Goal: Complete application form

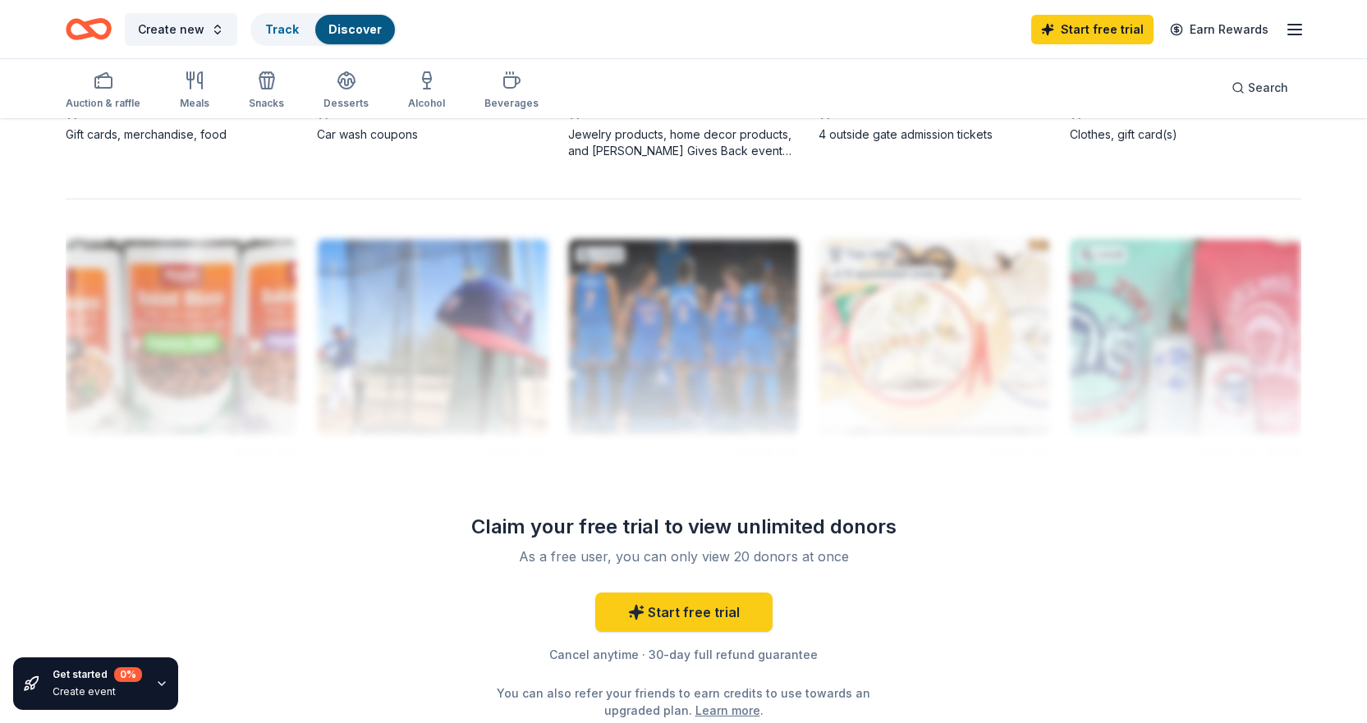
scroll to position [1559, 0]
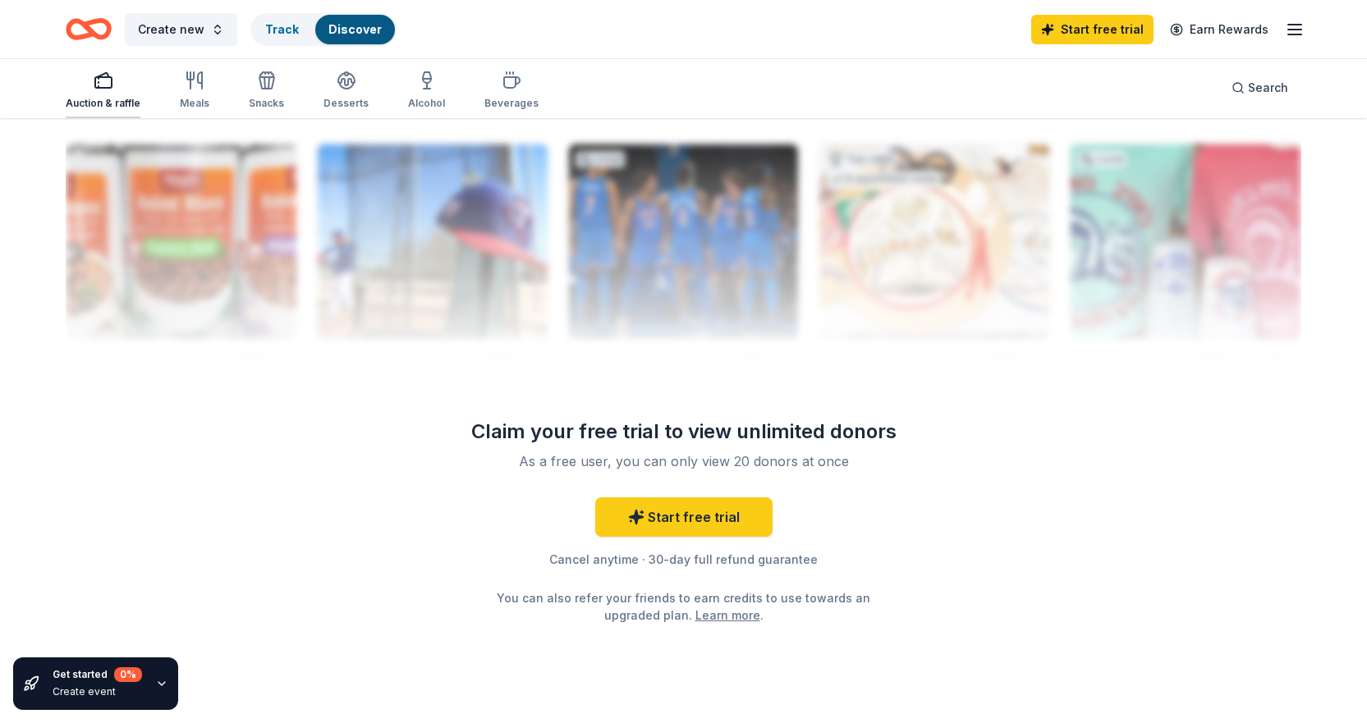
click at [92, 94] on div "Auction & raffle" at bounding box center [103, 90] width 75 height 39
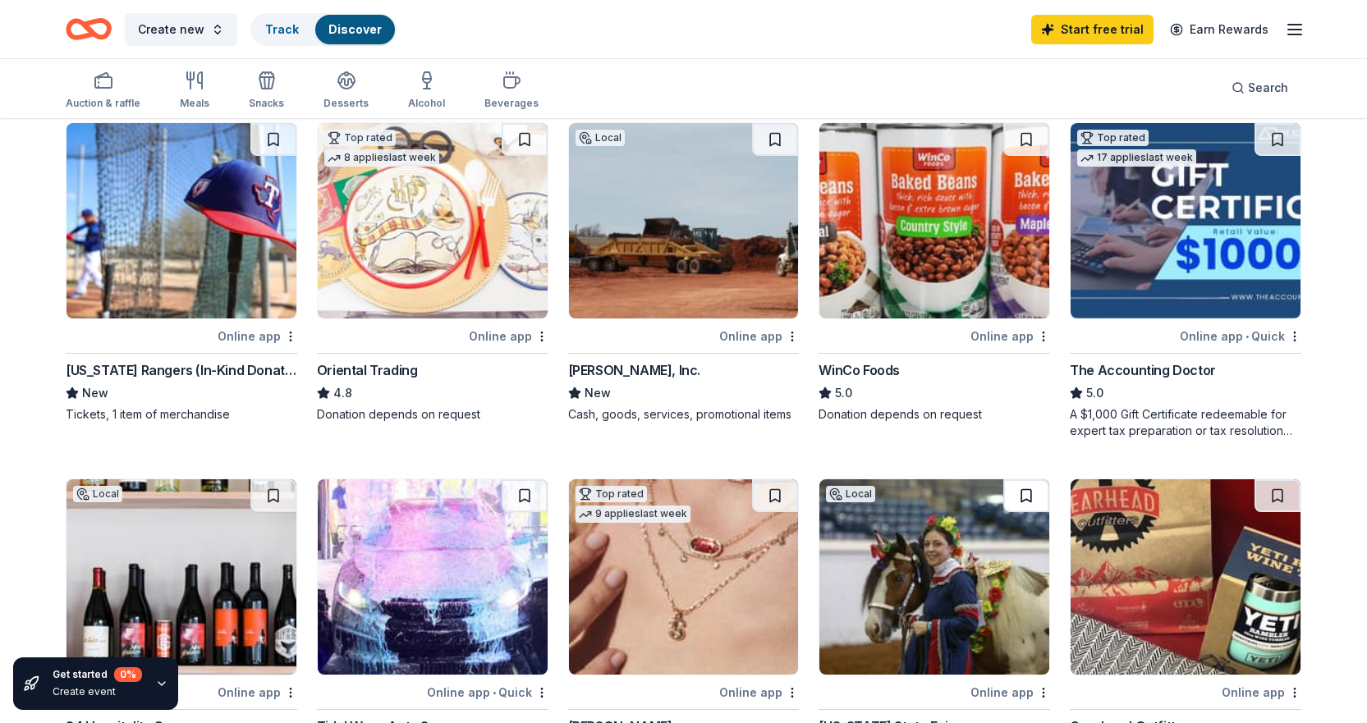
scroll to position [903, 0]
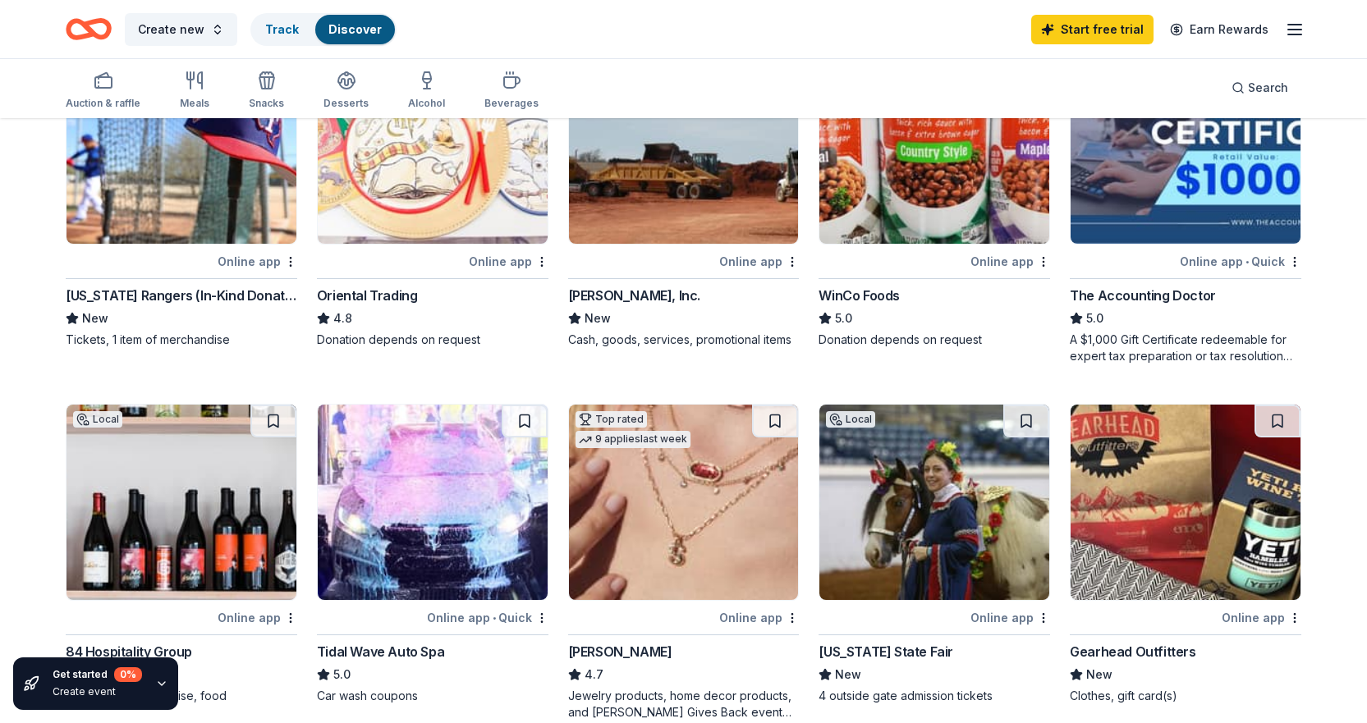
click at [1120, 524] on img at bounding box center [1185, 502] width 230 height 195
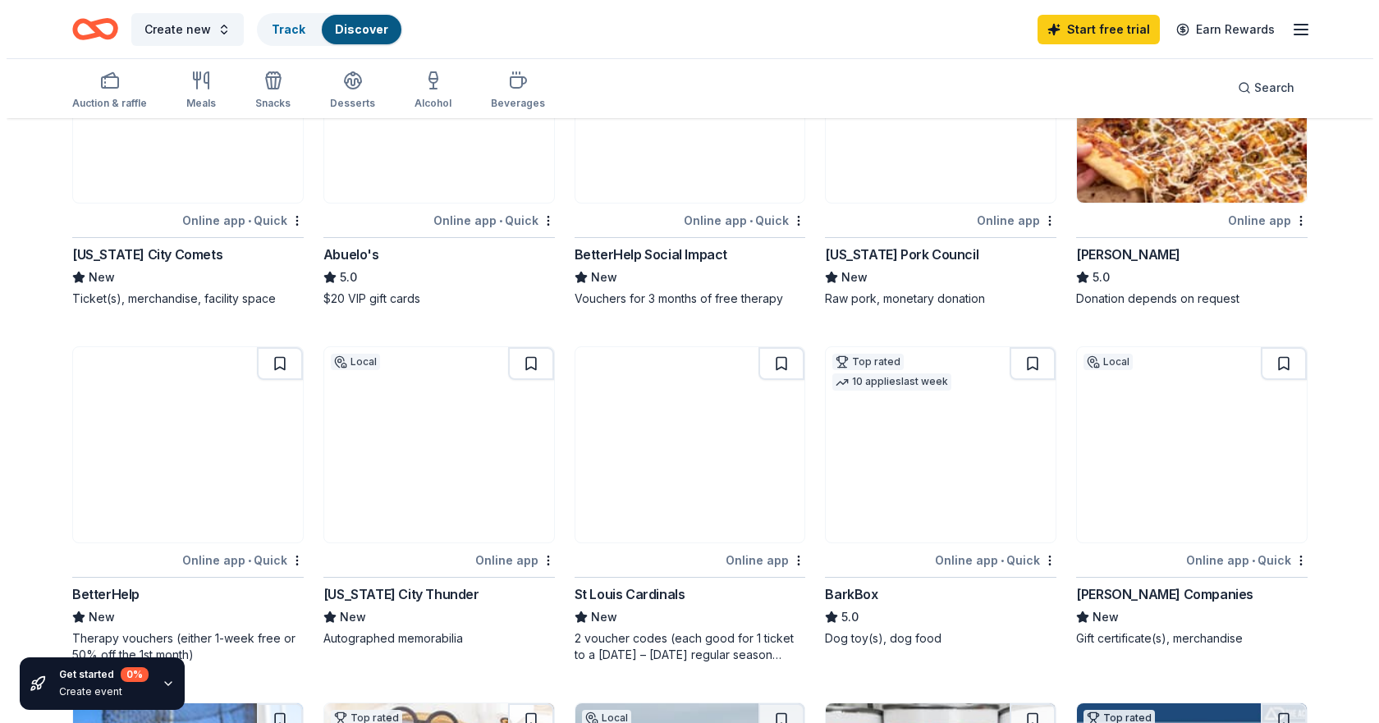
scroll to position [0, 0]
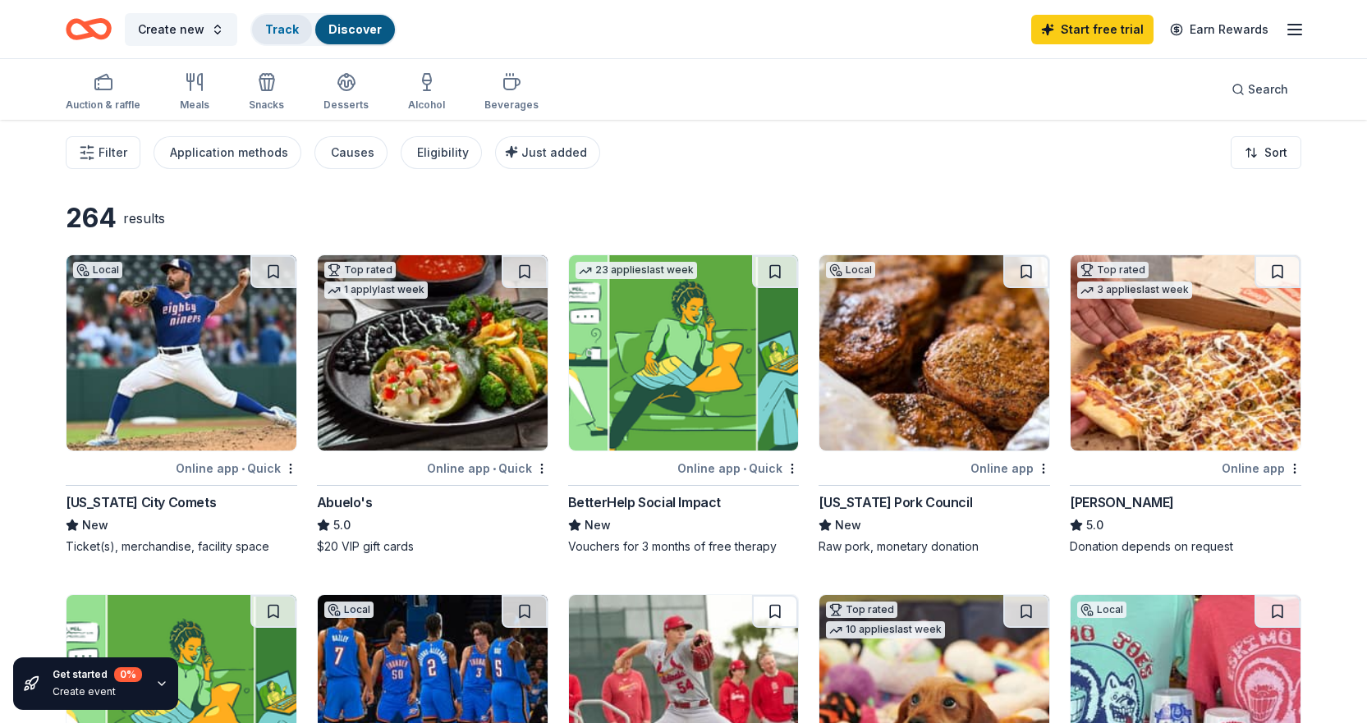
click at [273, 33] on link "Track" at bounding box center [282, 29] width 34 height 14
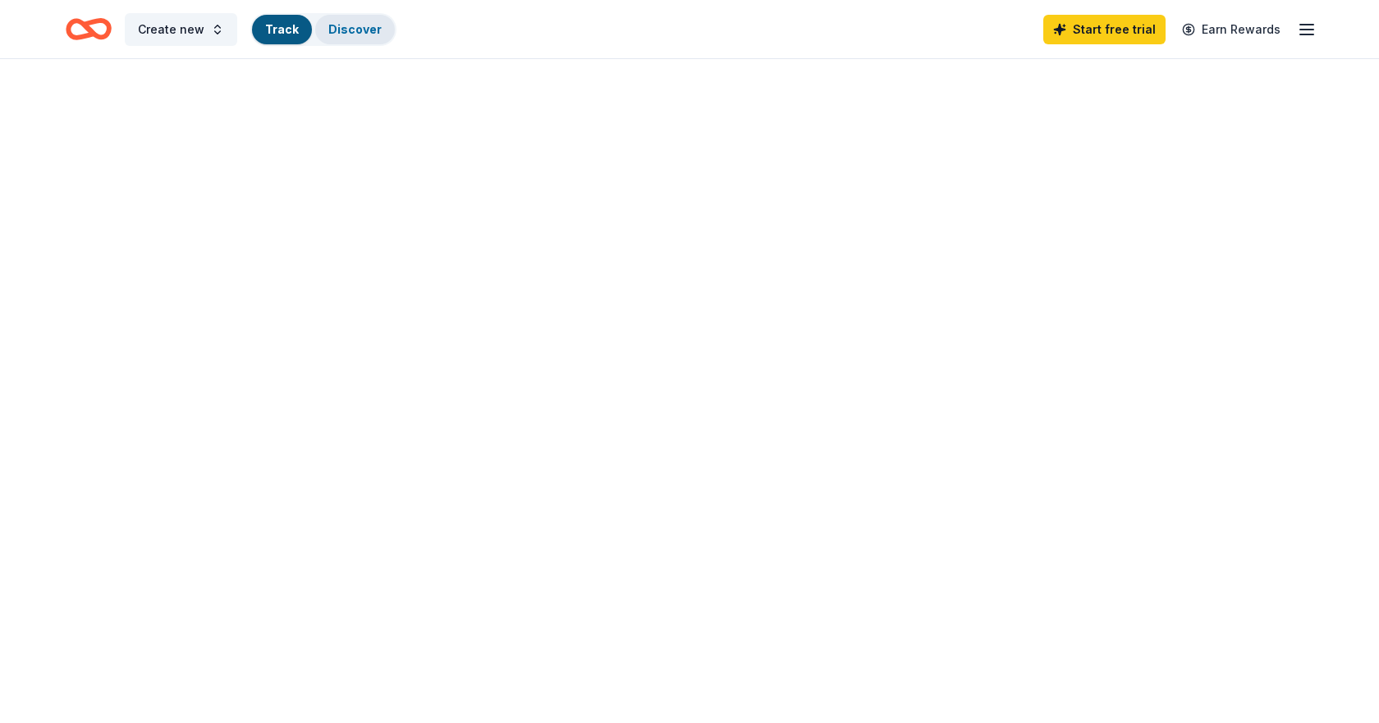
click at [344, 29] on link "Discover" at bounding box center [354, 29] width 53 height 14
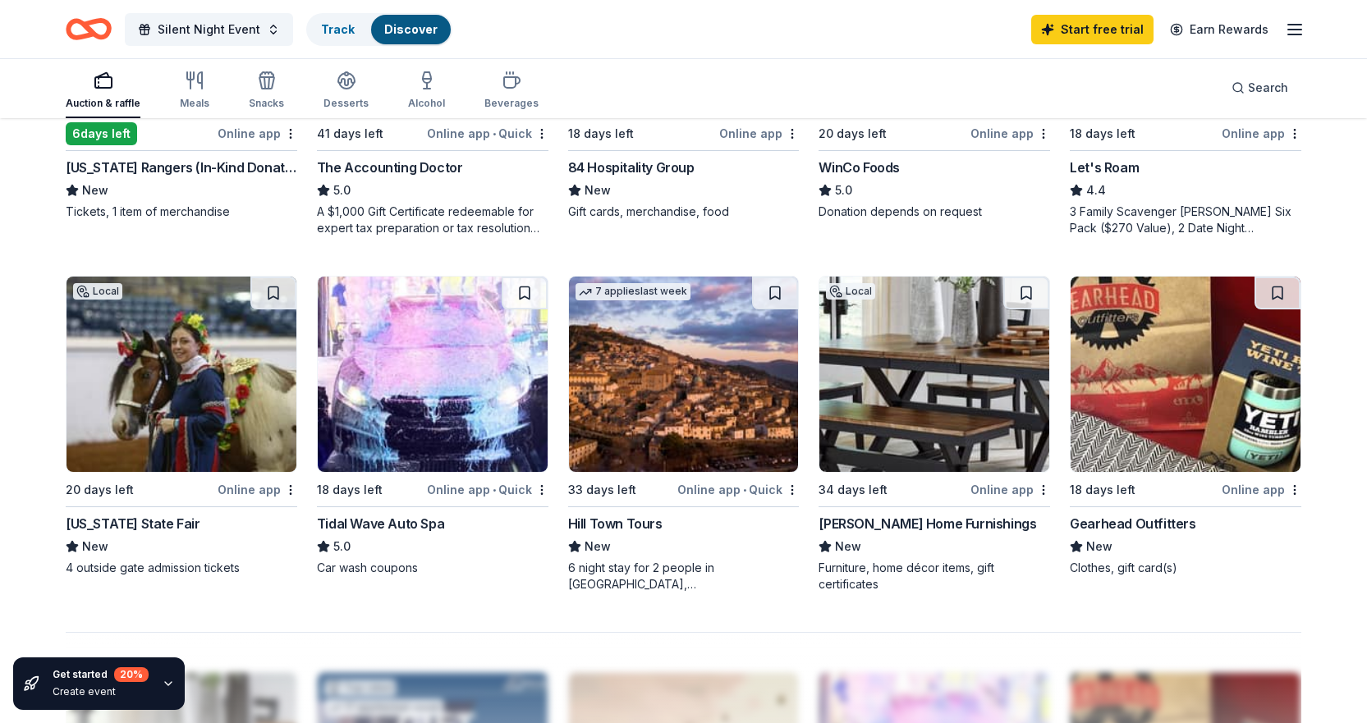
scroll to position [1115, 0]
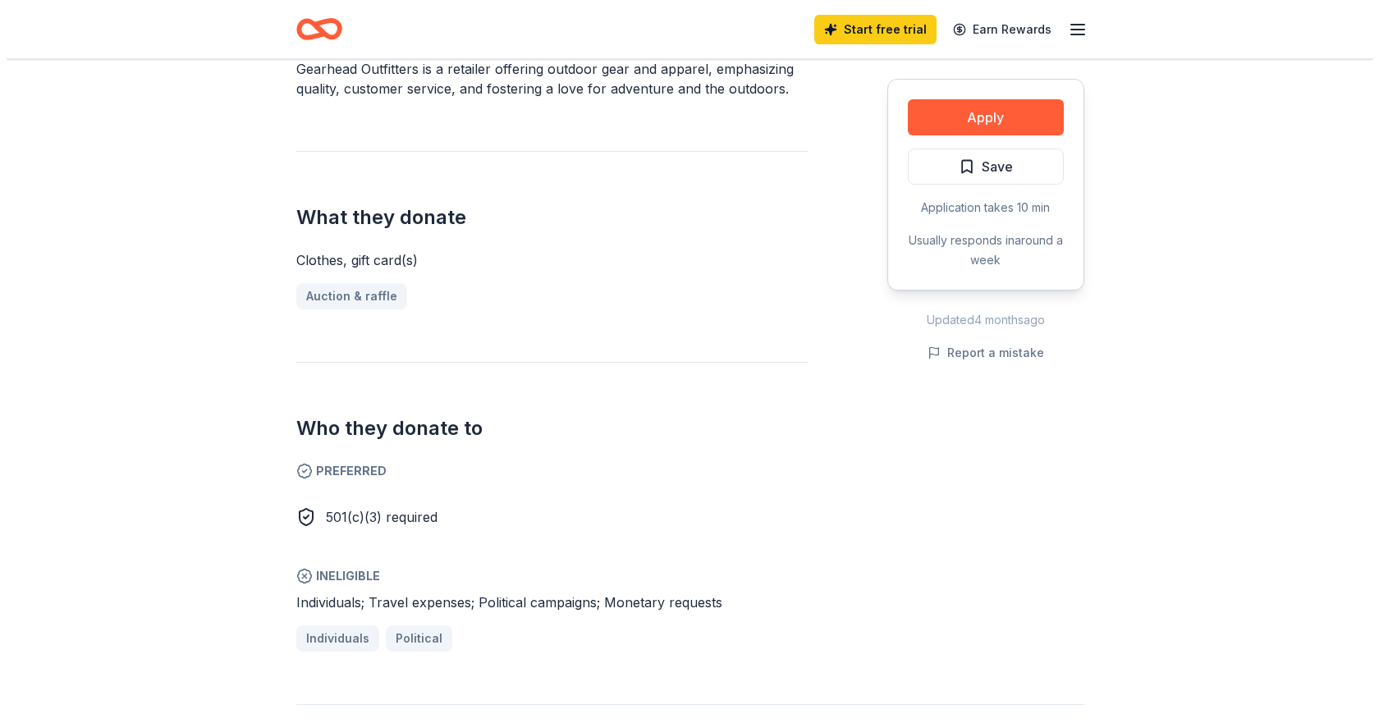
scroll to position [575, 0]
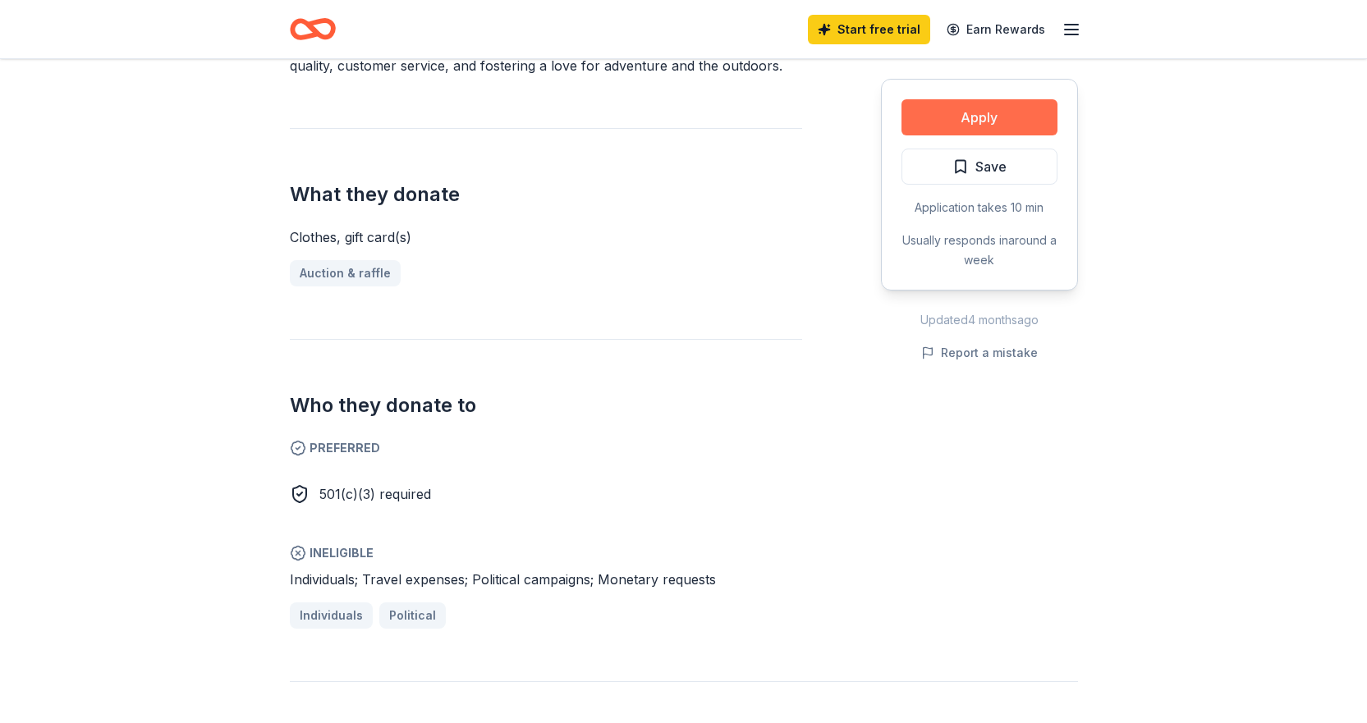
click at [978, 117] on button "Apply" at bounding box center [979, 117] width 156 height 36
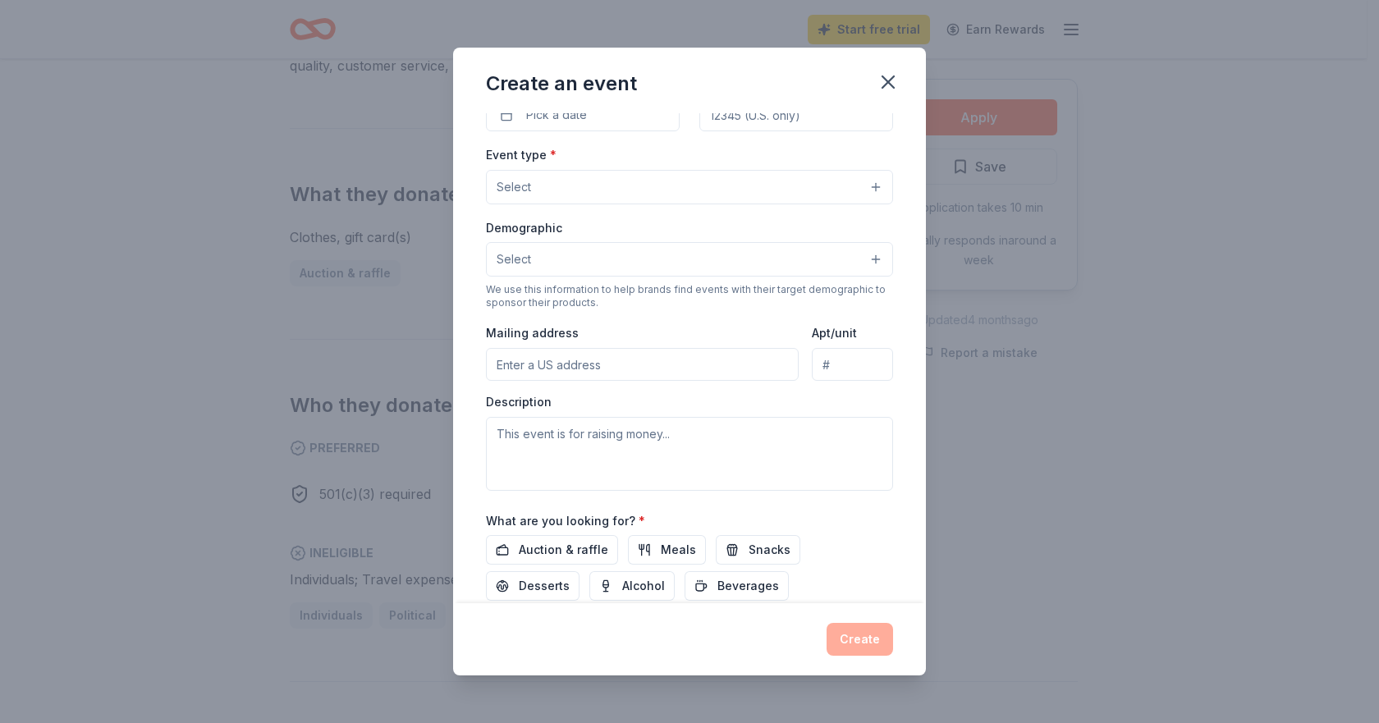
scroll to position [295, 0]
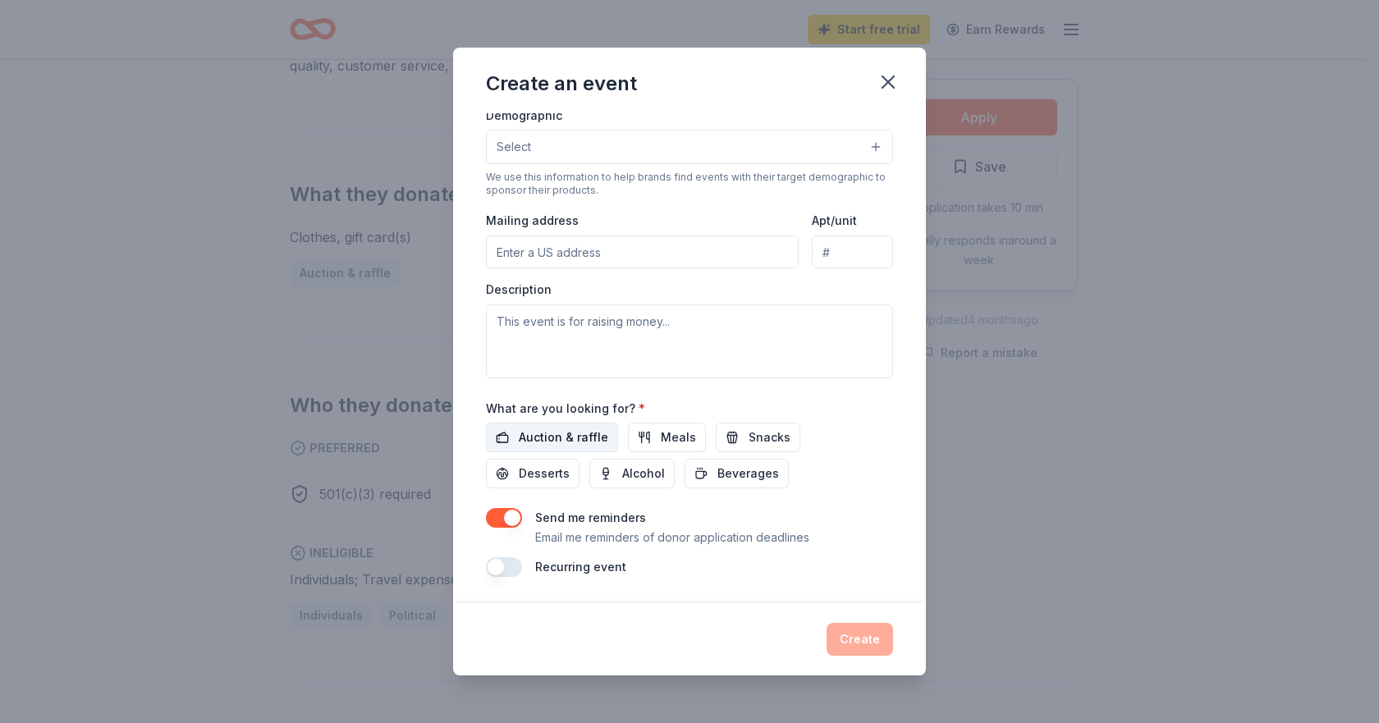
click at [572, 435] on span "Auction & raffle" at bounding box center [563, 438] width 89 height 20
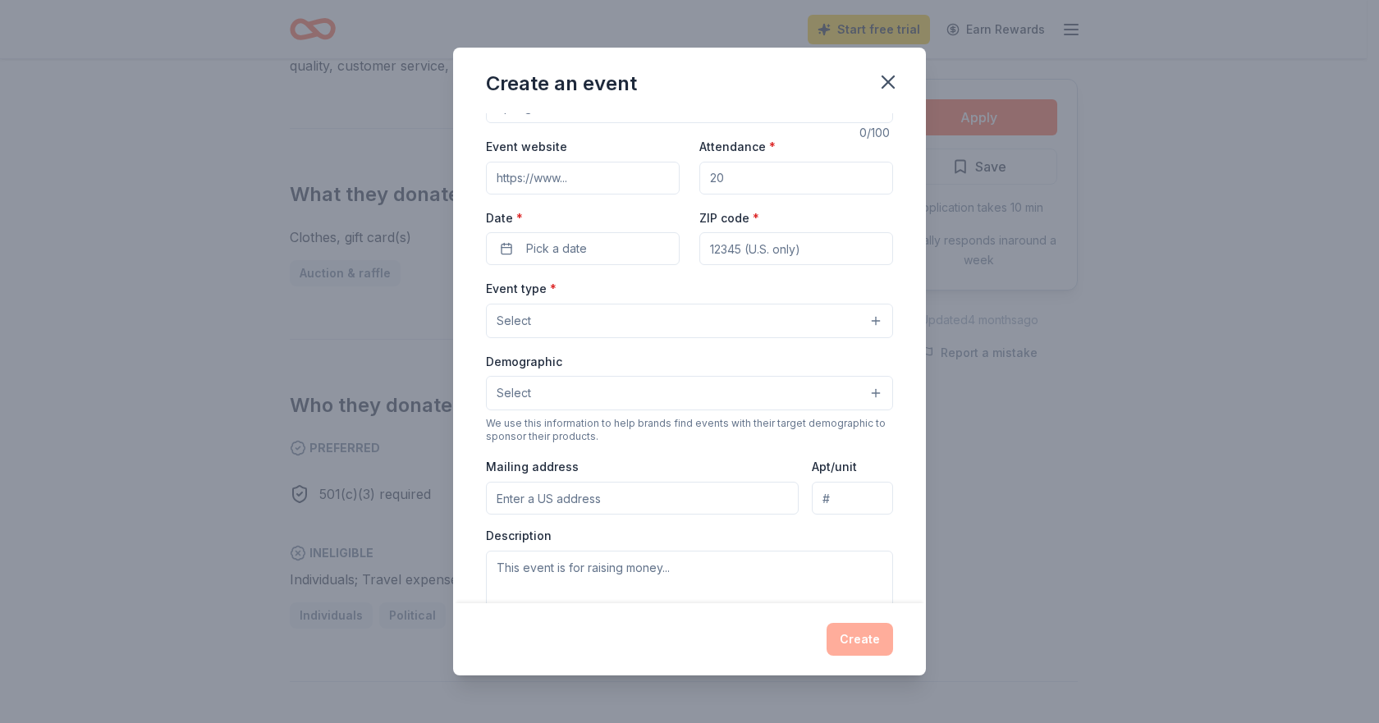
scroll to position [0, 0]
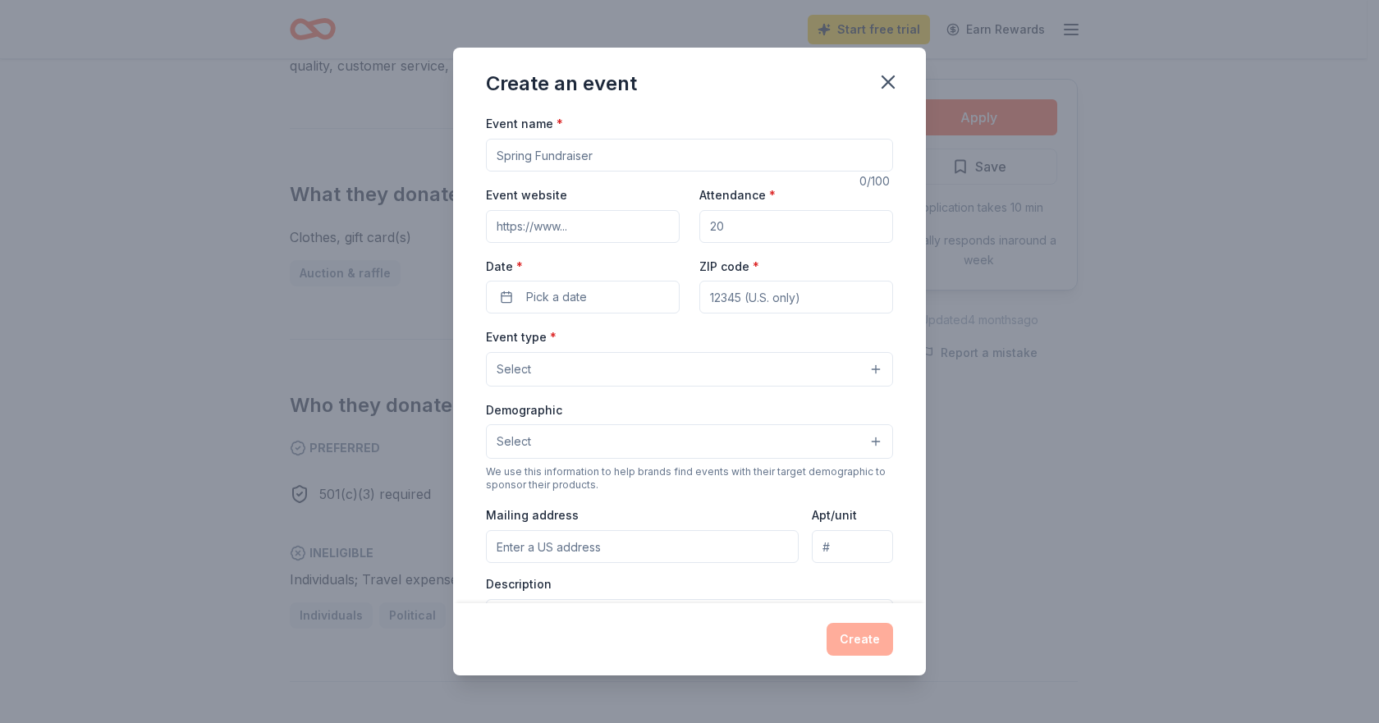
click at [569, 373] on button "Select" at bounding box center [689, 369] width 407 height 34
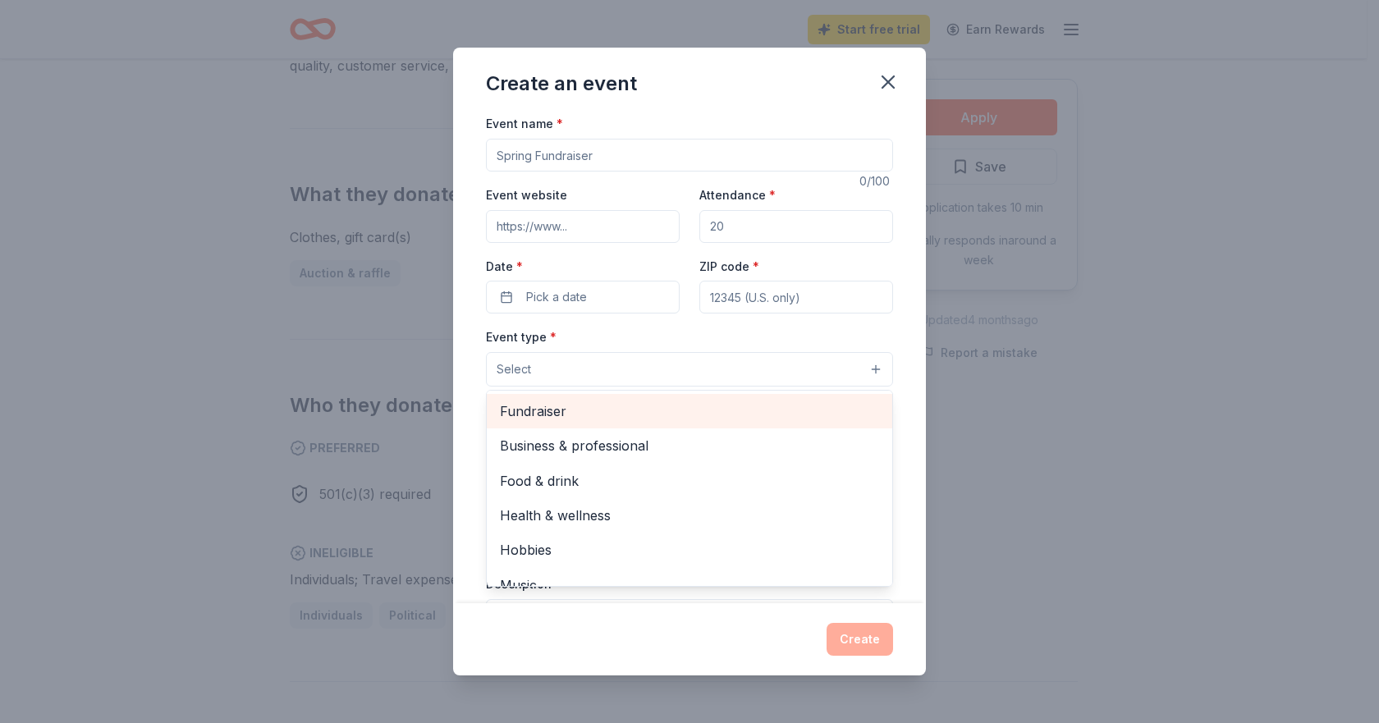
click at [632, 417] on span "Fundraiser" at bounding box center [689, 411] width 379 height 21
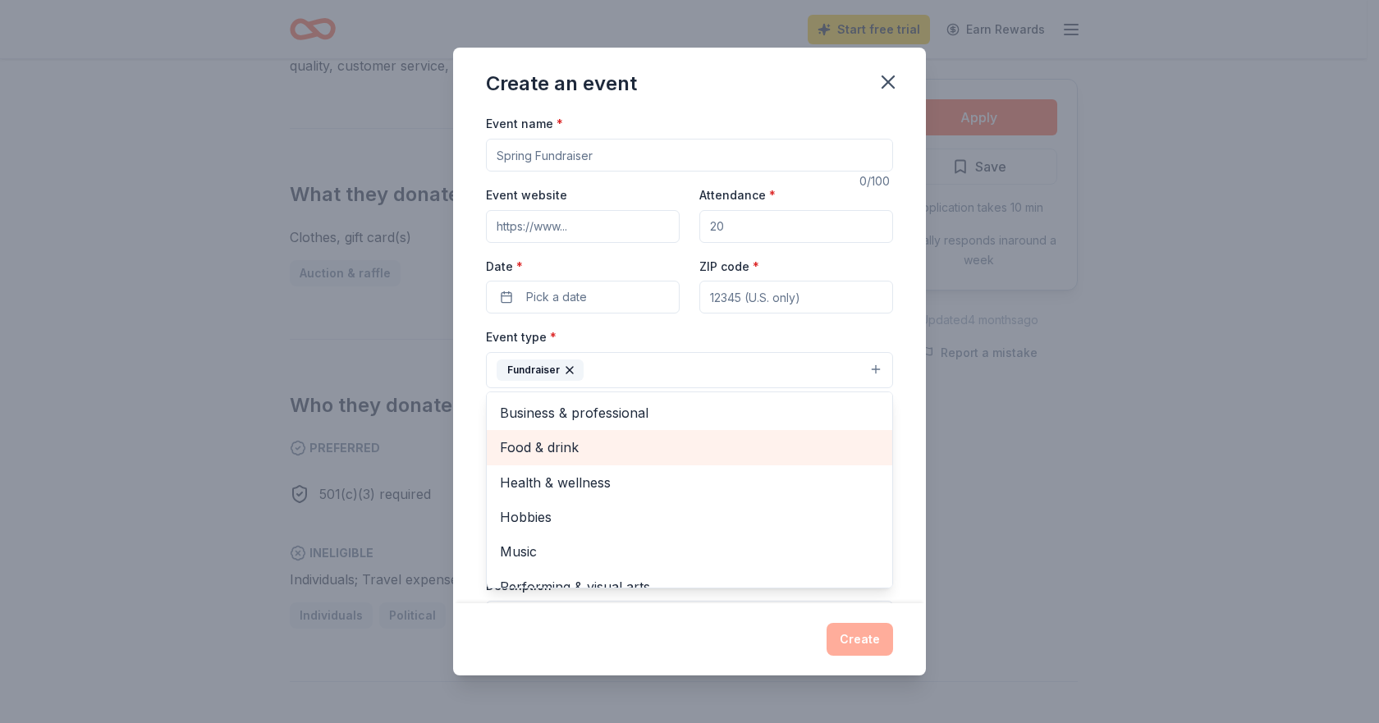
scroll to position [20, 0]
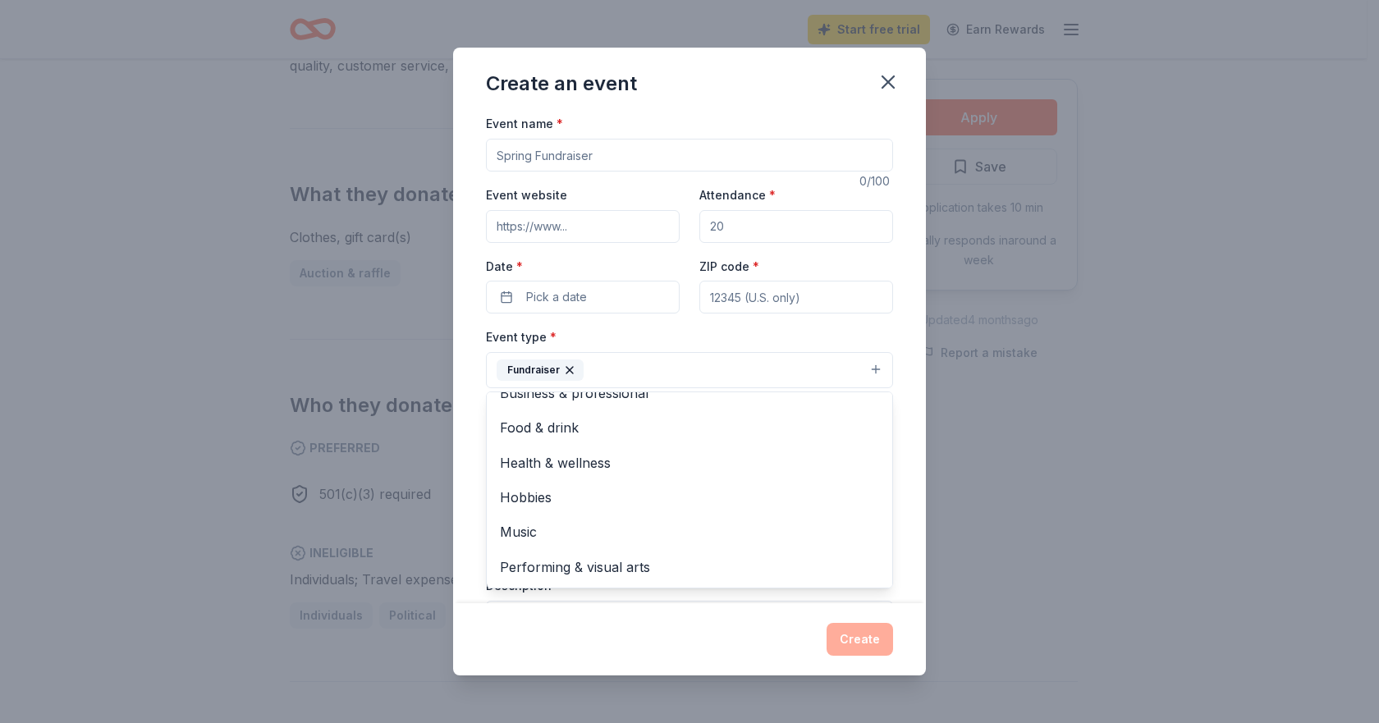
click at [900, 335] on div "Event name * 0 /100 Event website Attendance * Date * Pick a date ZIP code * Ev…" at bounding box center [689, 357] width 473 height 489
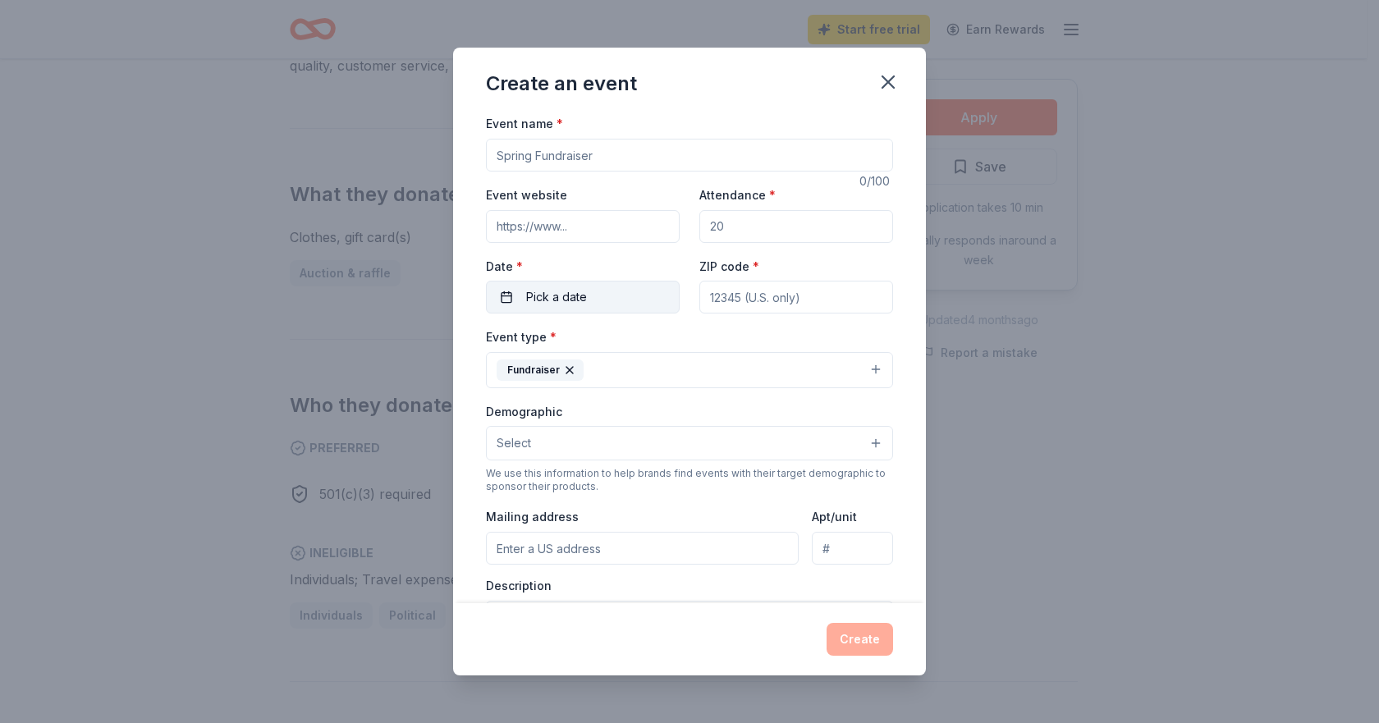
click at [595, 300] on button "Pick a date" at bounding box center [583, 297] width 194 height 33
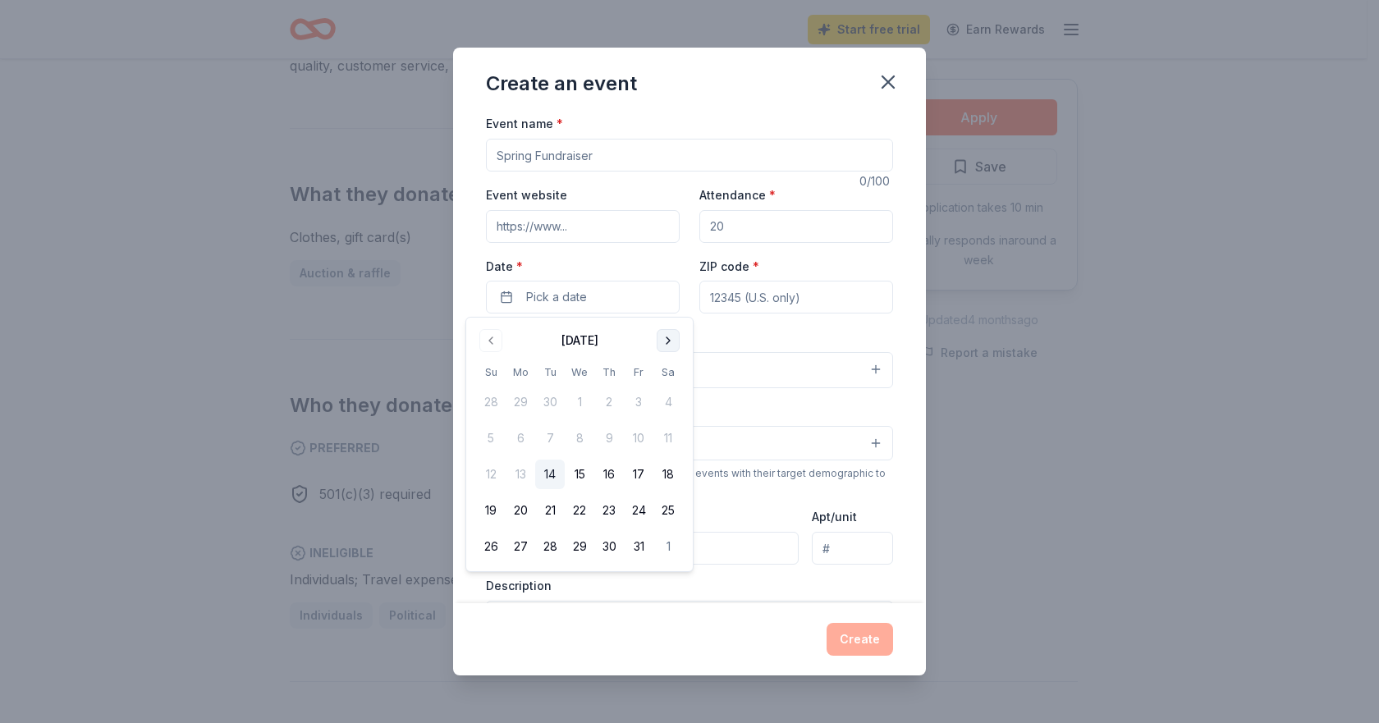
click at [664, 344] on button "Go to next month" at bounding box center [668, 340] width 23 height 23
click at [662, 335] on button "Go to next month" at bounding box center [668, 340] width 23 height 23
click at [520, 401] on button "1" at bounding box center [521, 402] width 30 height 30
click at [855, 250] on div "Event website Attendance * Date * [DATE] ZIP code *" at bounding box center [689, 249] width 407 height 129
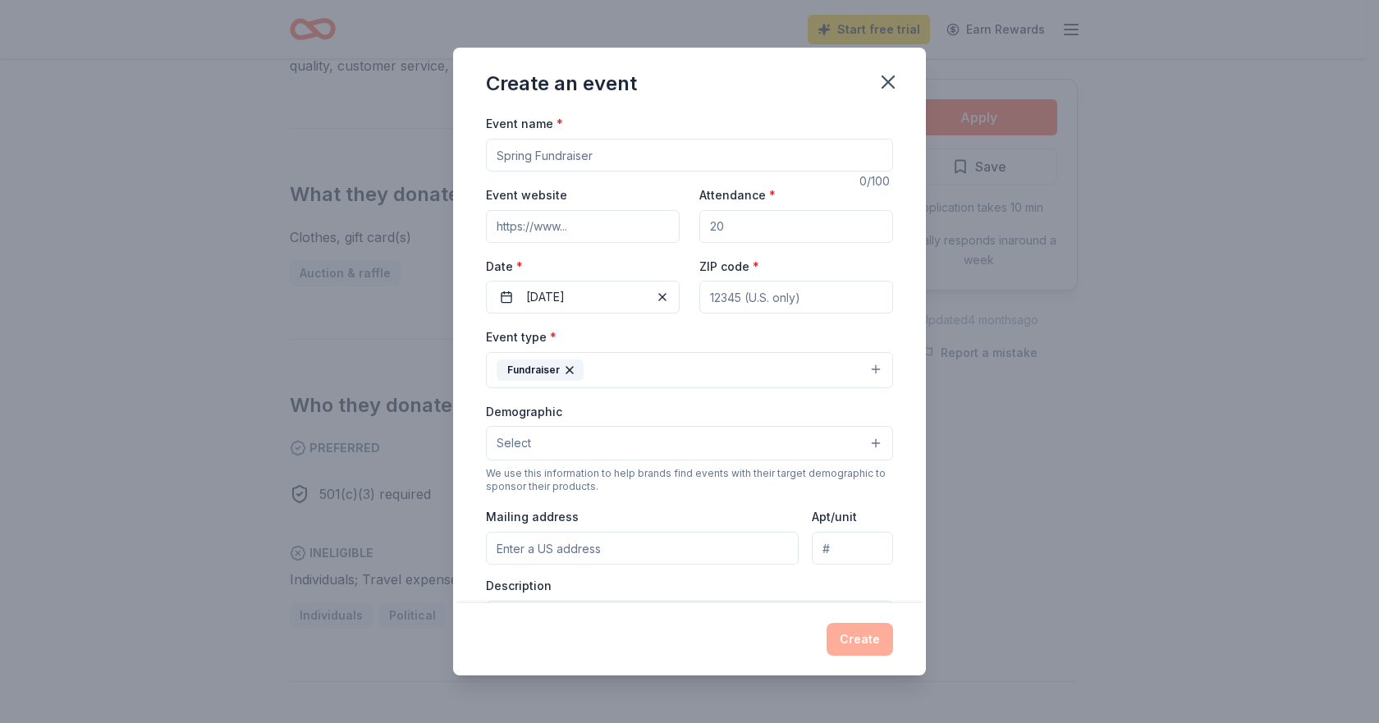
click at [728, 231] on input "Attendance *" at bounding box center [796, 226] width 194 height 33
drag, startPoint x: 740, startPoint y: 227, endPoint x: 700, endPoint y: 220, distance: 40.8
click at [700, 220] on input "Attendance *" at bounding box center [796, 226] width 194 height 33
click at [643, 446] on button "Select" at bounding box center [689, 443] width 407 height 34
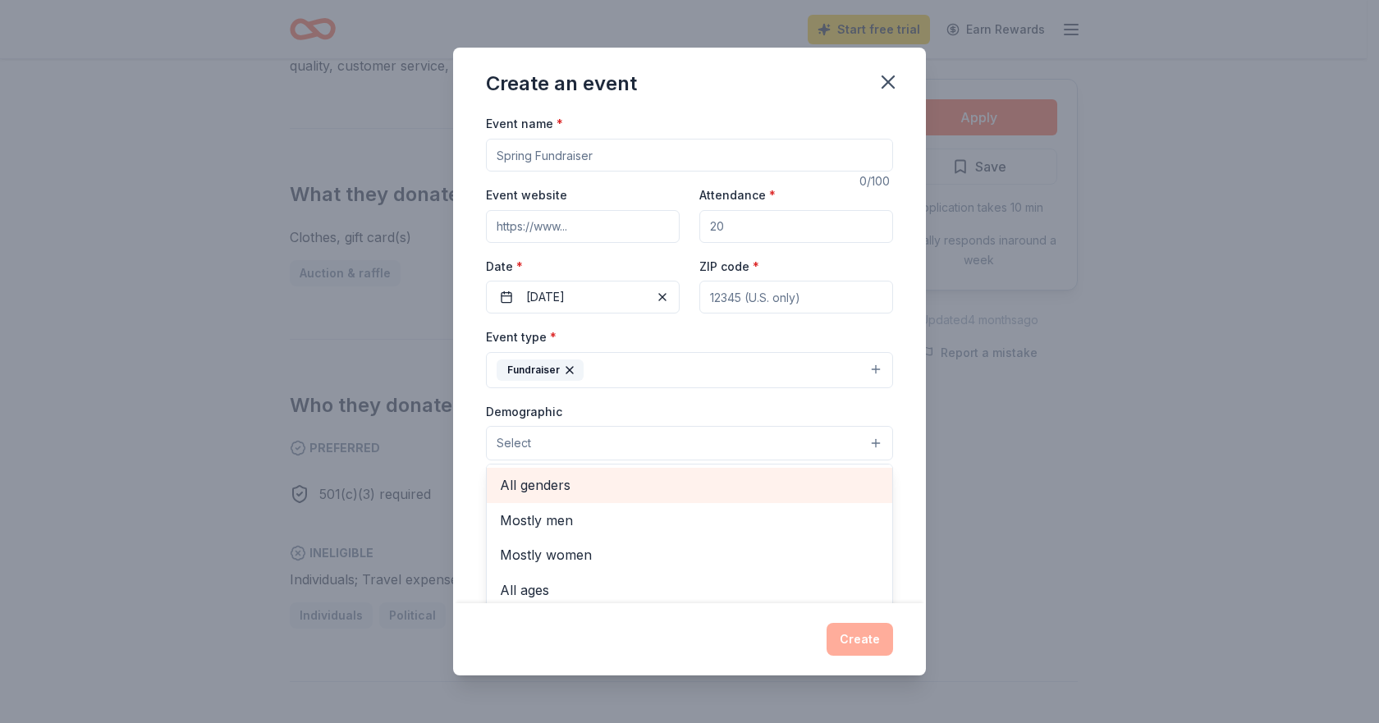
click at [627, 494] on span "All genders" at bounding box center [689, 484] width 379 height 21
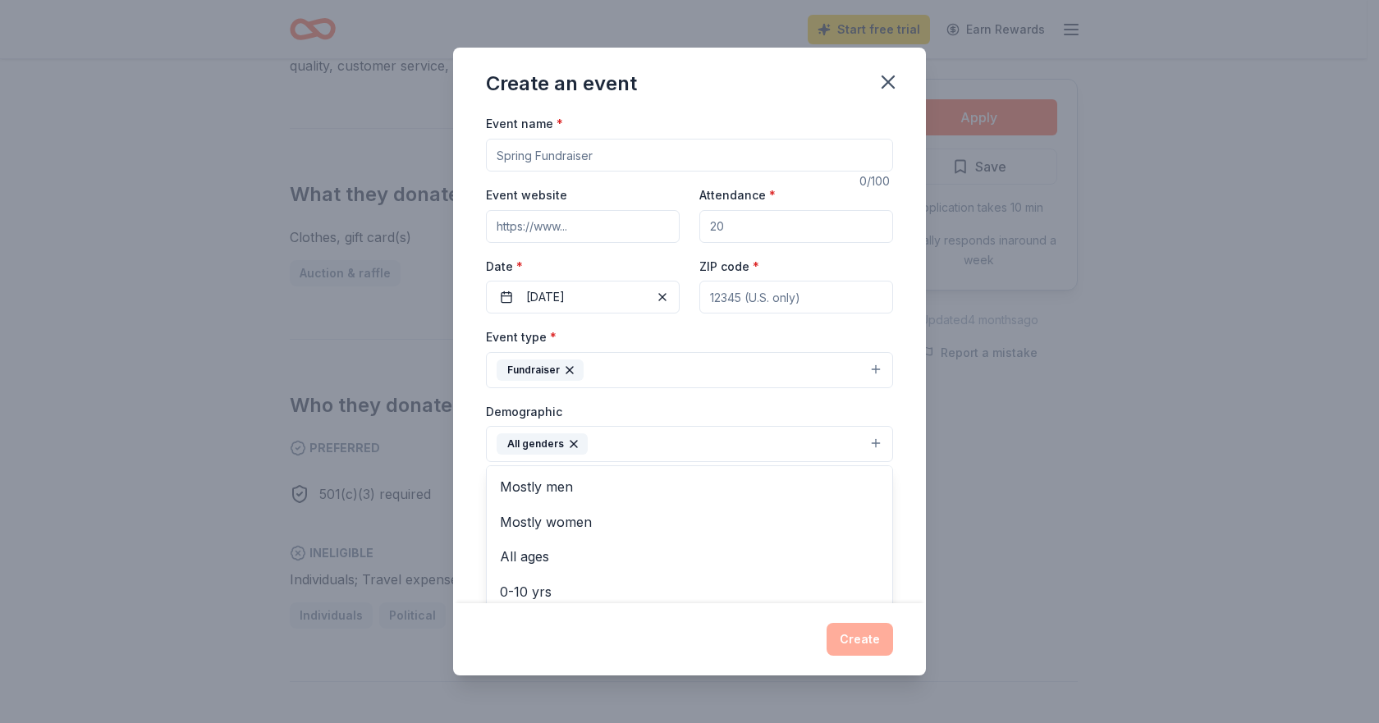
click at [783, 209] on div "Event name * 0 /100 Event website Attendance * Date * [DATE] ZIP code * Event t…" at bounding box center [689, 494] width 407 height 762
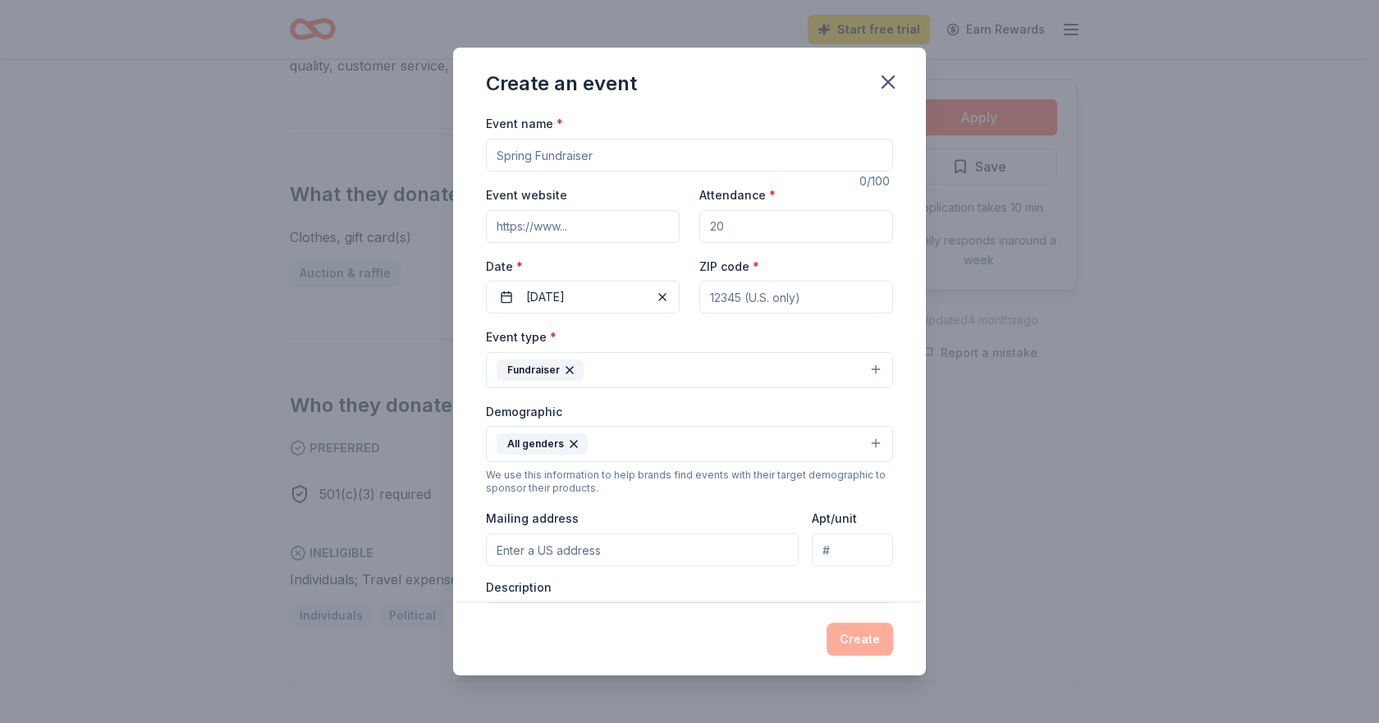
click at [777, 221] on input "Attendance *" at bounding box center [796, 226] width 194 height 33
click at [611, 440] on button "All genders" at bounding box center [689, 444] width 407 height 36
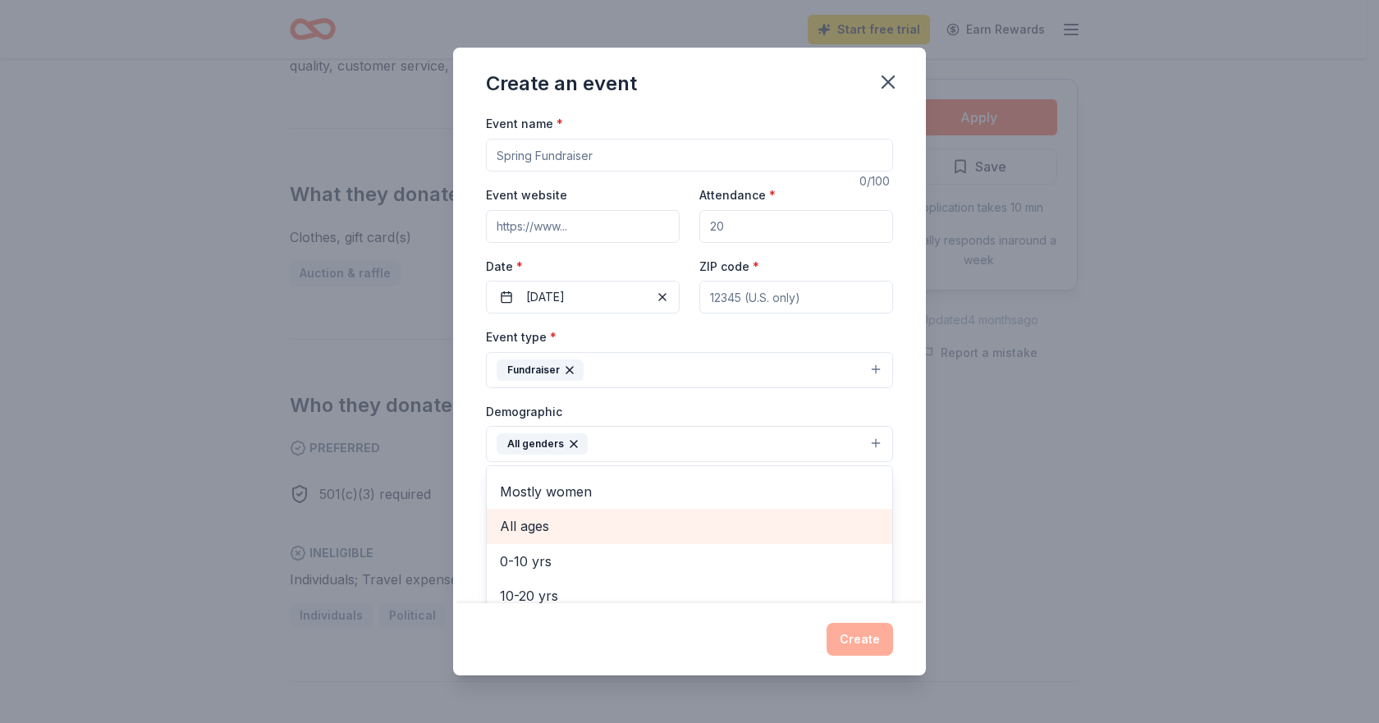
scroll to position [0, 0]
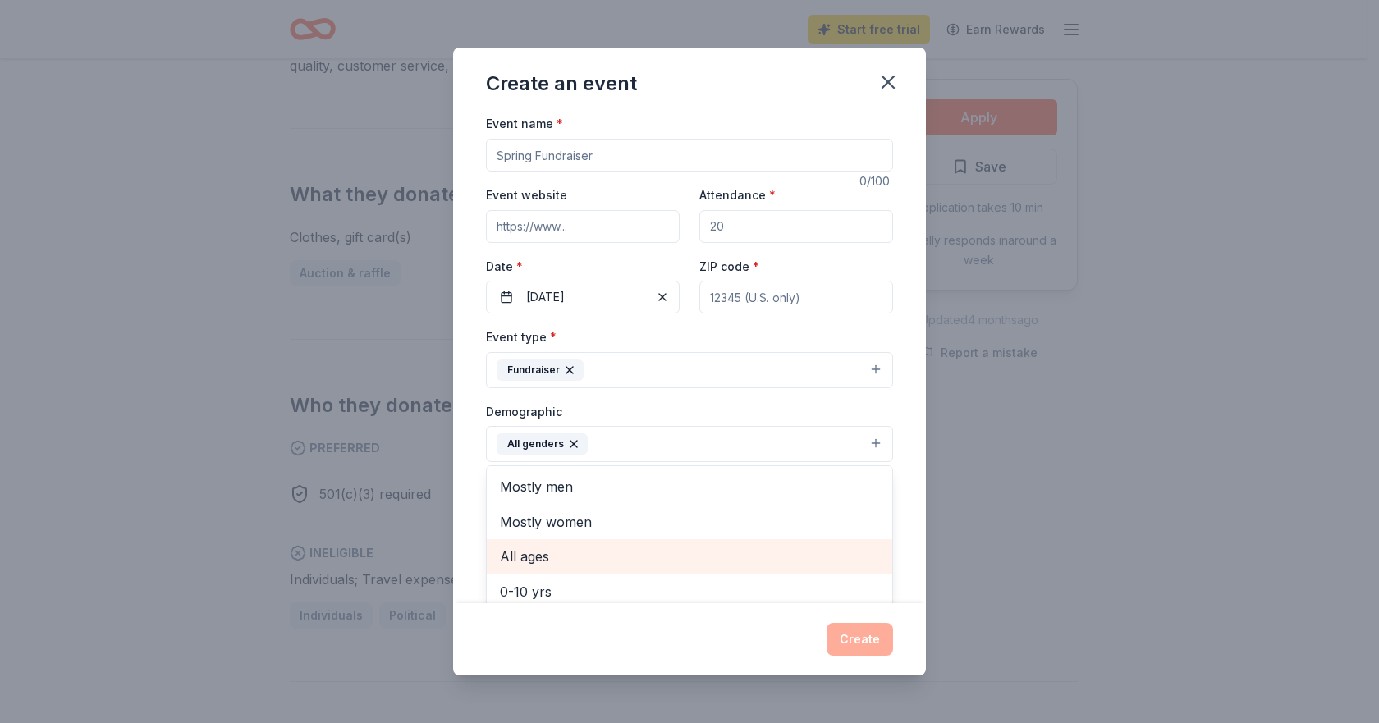
click at [603, 556] on span "All ages" at bounding box center [689, 556] width 379 height 21
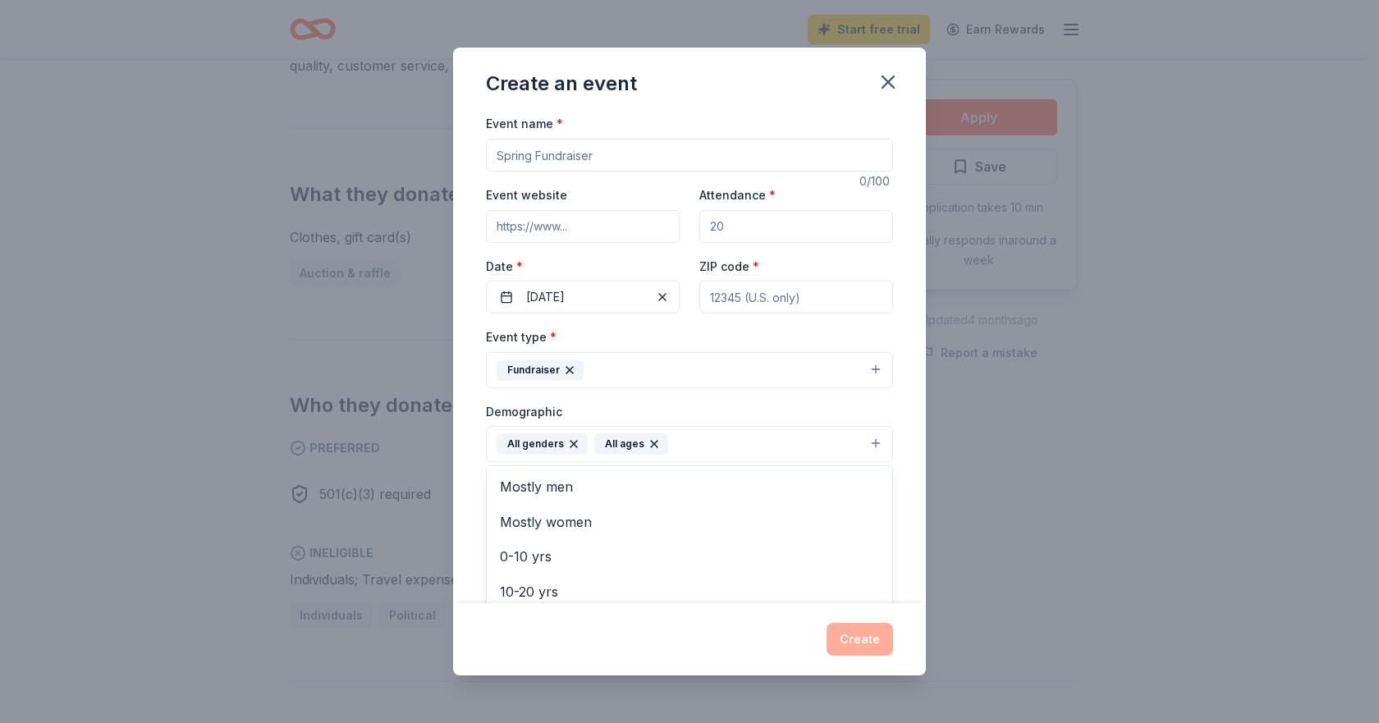
click at [856, 373] on div "Event type * Fundraiser Demographic All genders All ages Mostly men Mostly wome…" at bounding box center [689, 501] width 407 height 349
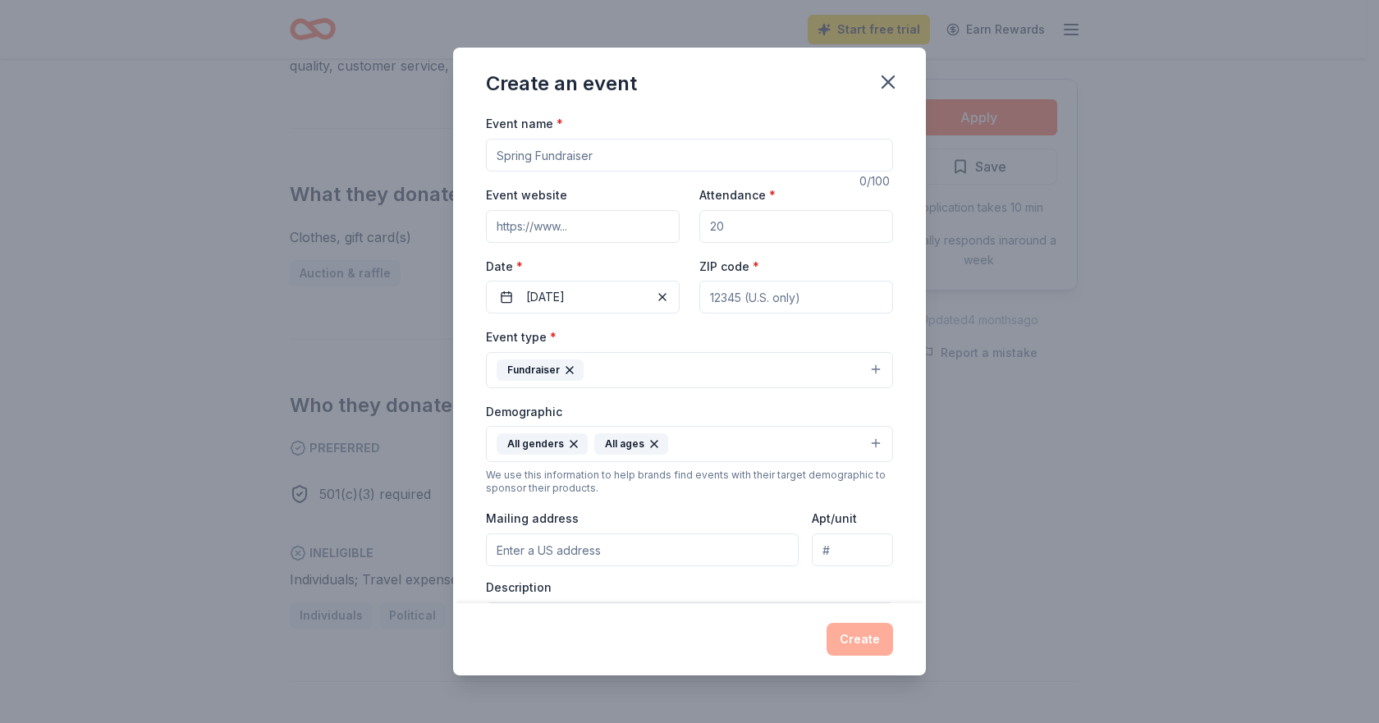
click at [598, 227] on input "Event website" at bounding box center [583, 226] width 194 height 33
type input "[DOMAIN_NAME]"
click at [611, 151] on input "Event name *" at bounding box center [689, 155] width 407 height 33
type input "Silent Night Event"
drag, startPoint x: 734, startPoint y: 231, endPoint x: 718, endPoint y: 228, distance: 15.9
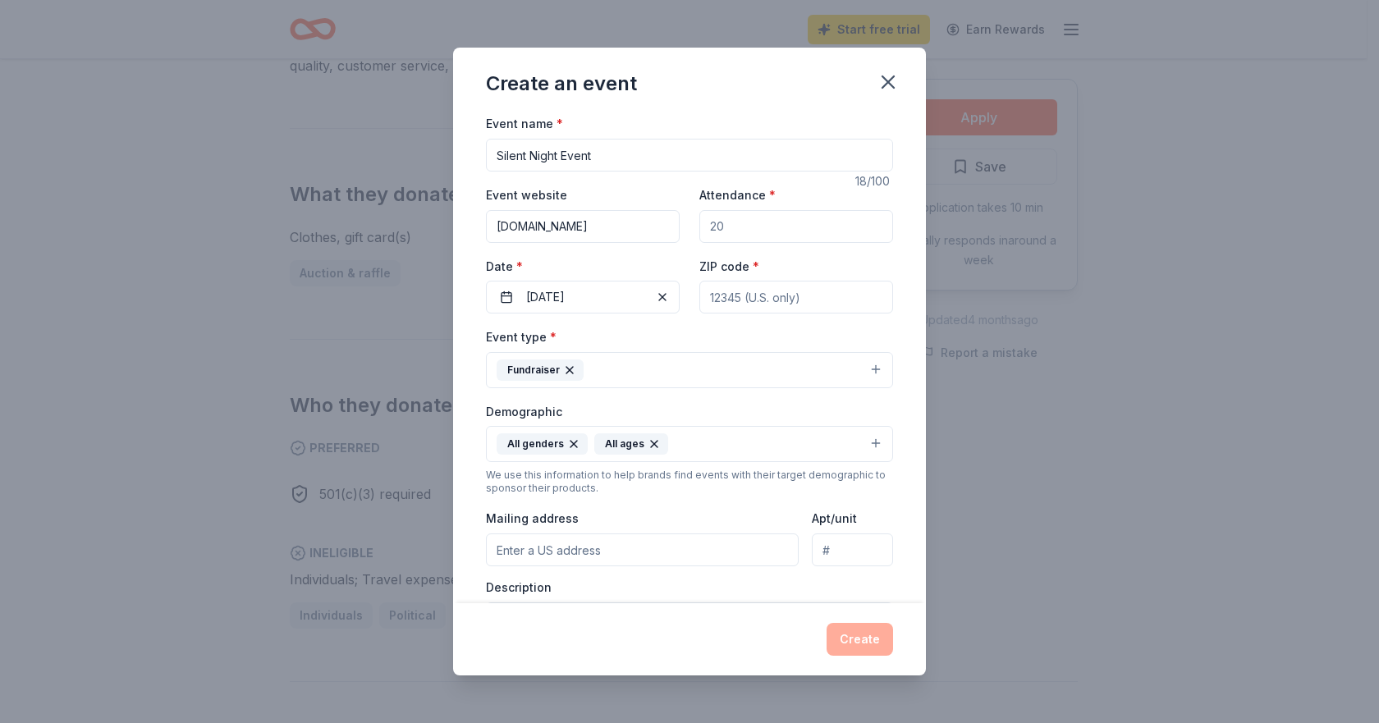
click at [718, 228] on input "Attendance *" at bounding box center [796, 226] width 194 height 33
type input "70"
click at [776, 306] on input "ZIP code *" at bounding box center [796, 297] width 194 height 33
type input "74301"
click at [714, 355] on button "Fundraiser" at bounding box center [689, 370] width 407 height 36
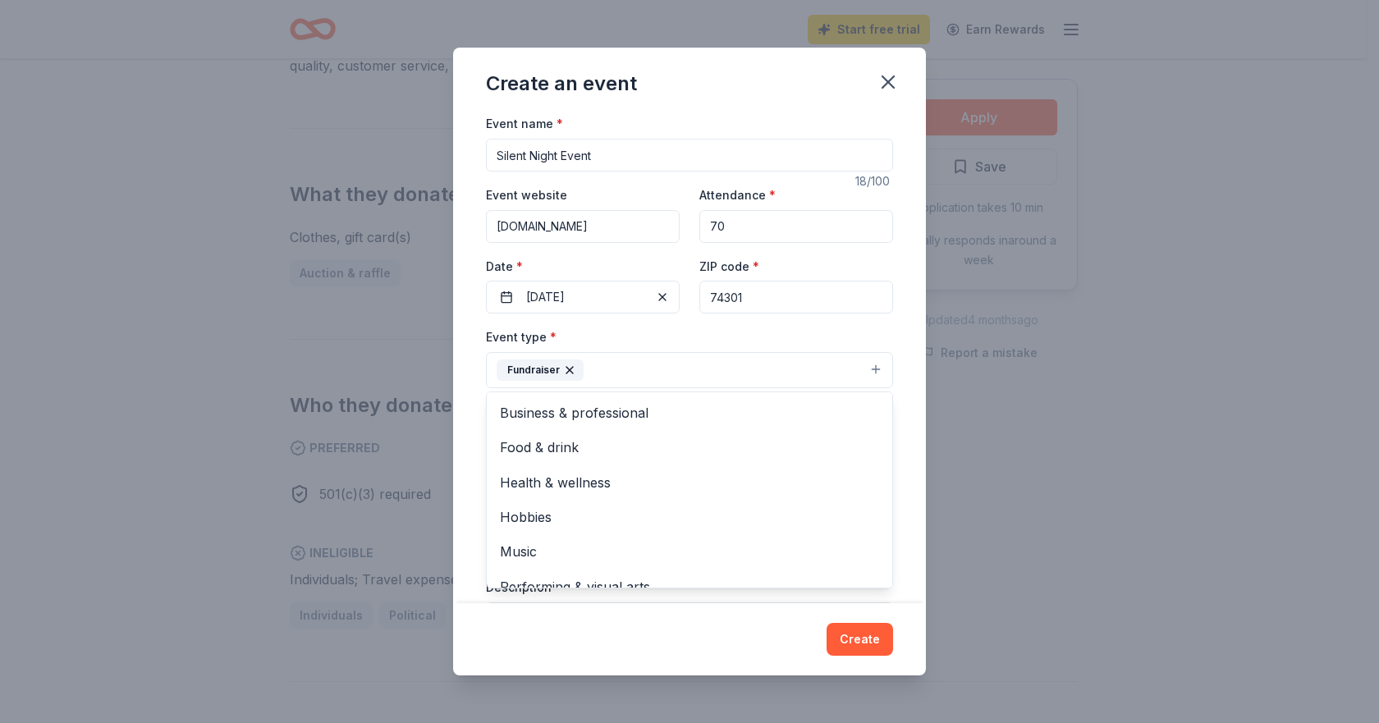
click at [739, 334] on div "Event type * Fundraiser Business & professional Food & drink Health & wellness …" at bounding box center [689, 358] width 407 height 62
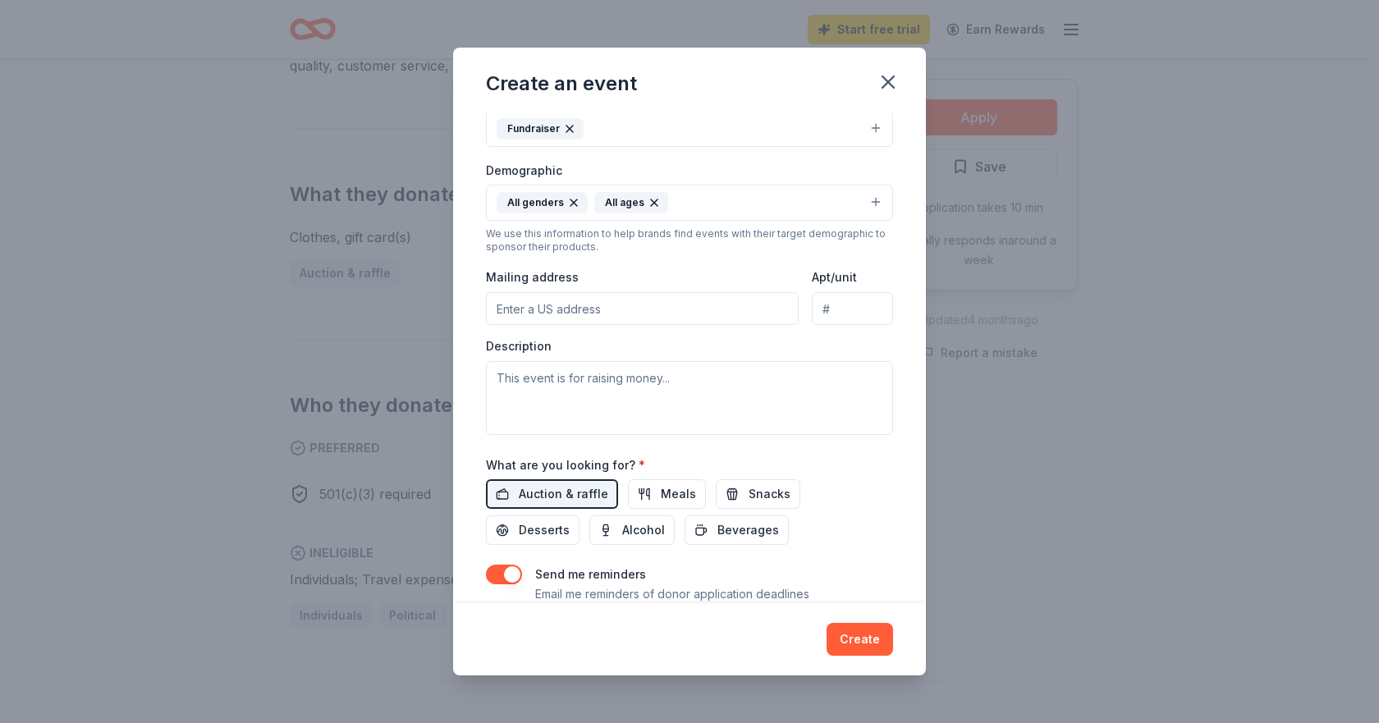
scroll to position [246, 0]
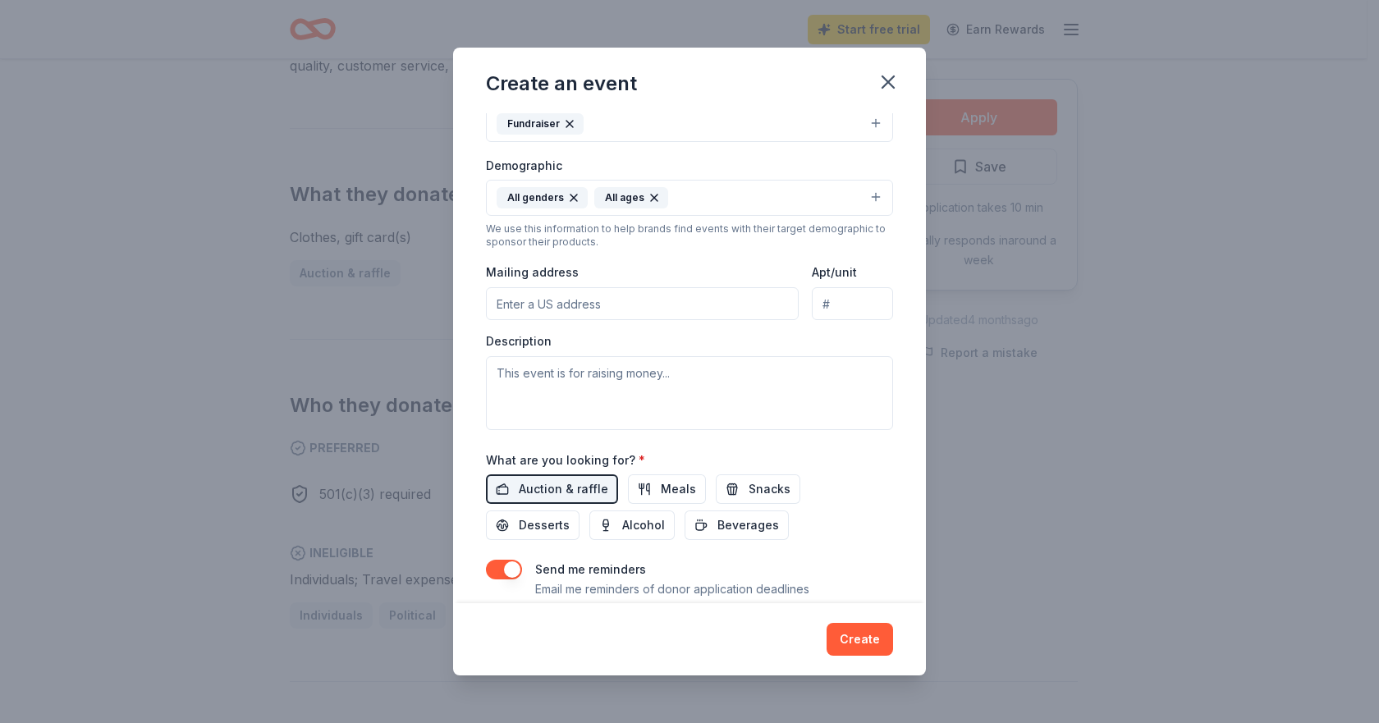
click at [668, 300] on input "Mailing address" at bounding box center [642, 303] width 313 height 33
type input "[STREET_ADDRESS][PERSON_NAME]"
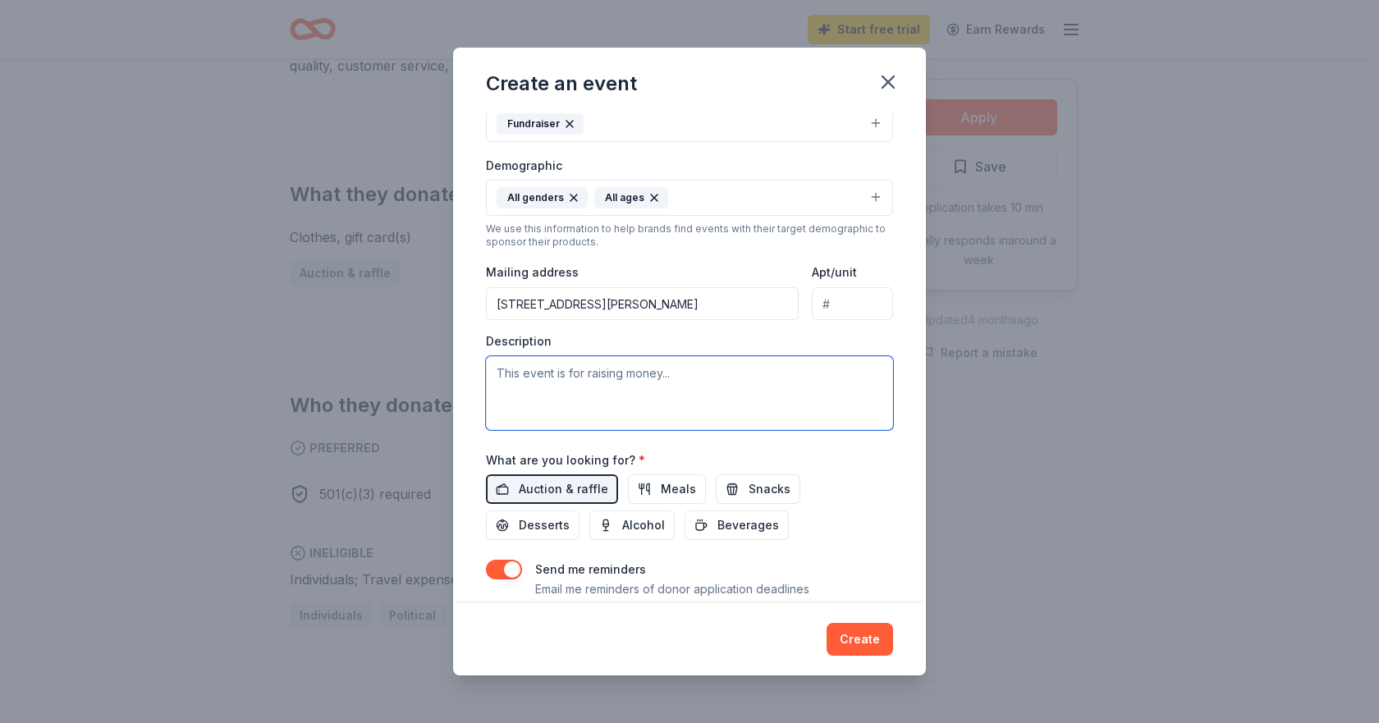
click at [763, 378] on textarea at bounding box center [689, 393] width 407 height 74
paste textarea "s raising funds for a non-profit, no-"
click at [573, 389] on textarea "This event is raising funds for a non-profit, no-kill animal shelter." at bounding box center [689, 393] width 407 height 74
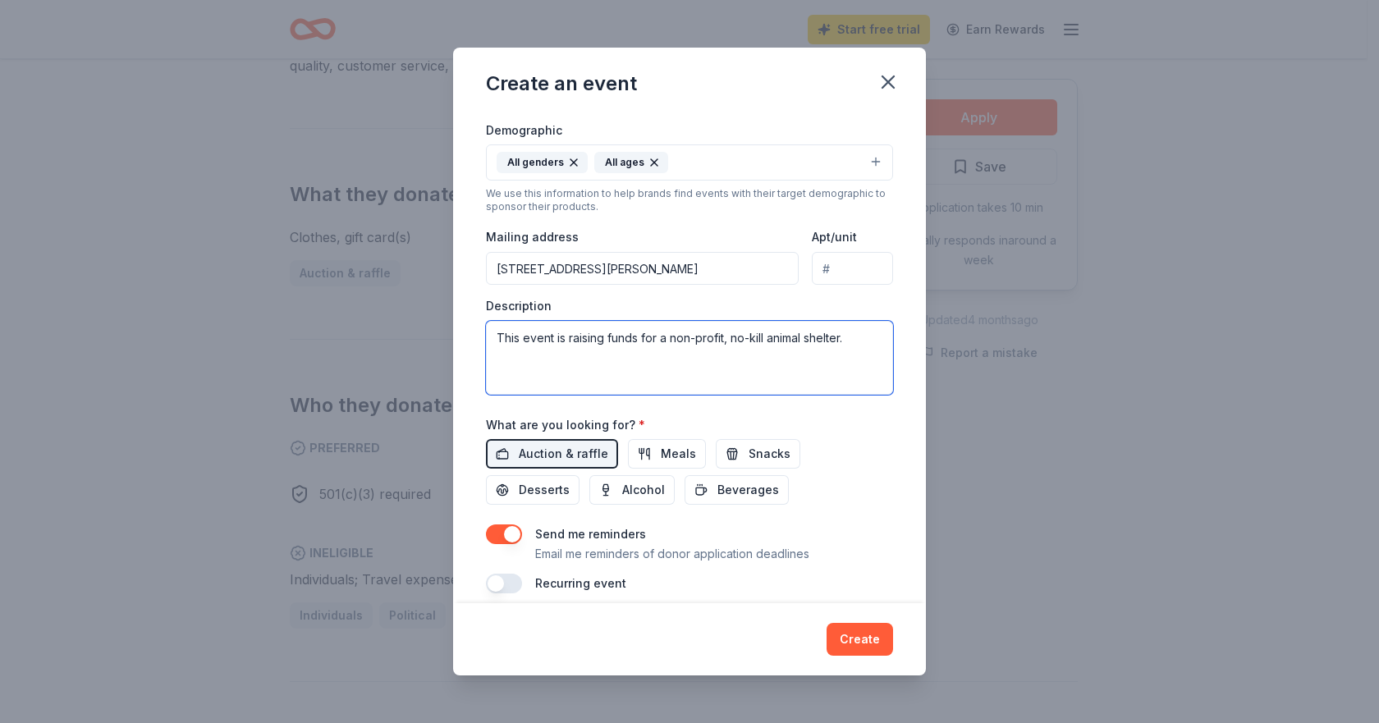
scroll to position [298, 0]
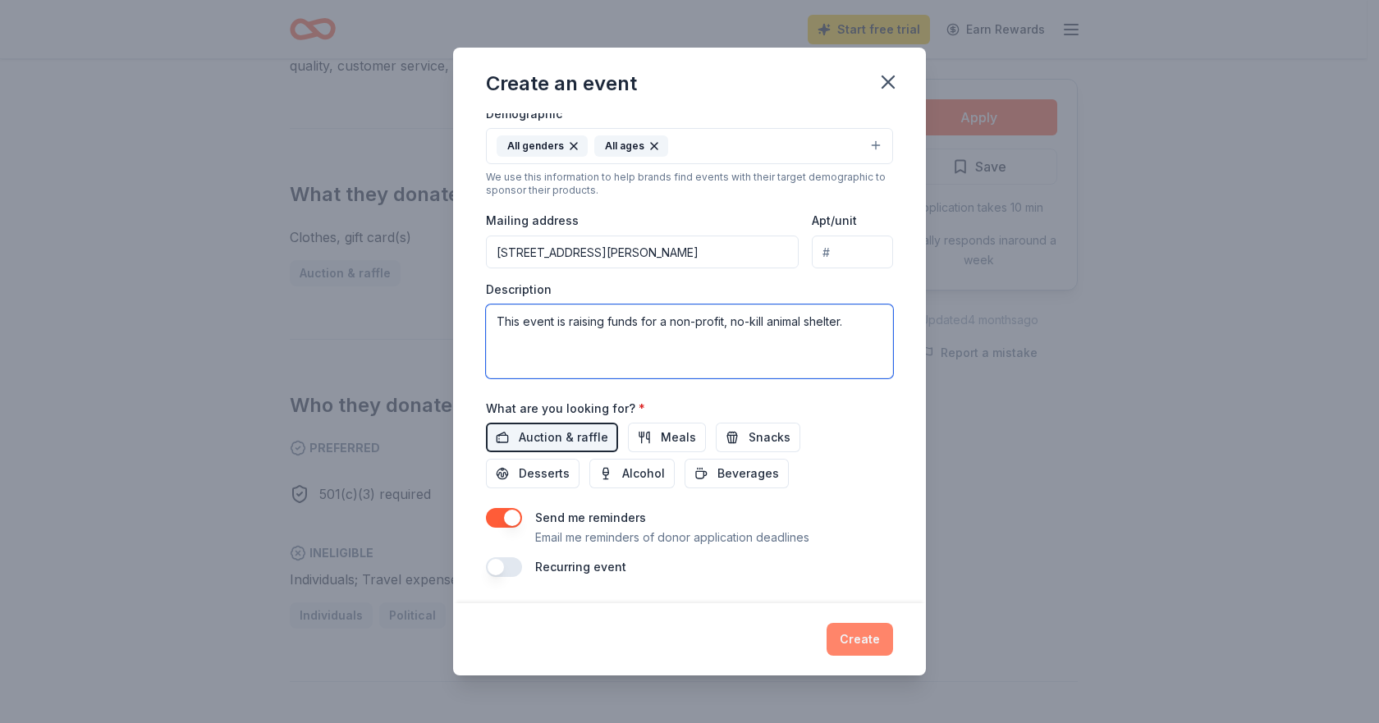
type textarea "This event is raising funds for a non-profit, no-kill animal shelter."
click at [850, 650] on button "Create" at bounding box center [860, 639] width 66 height 33
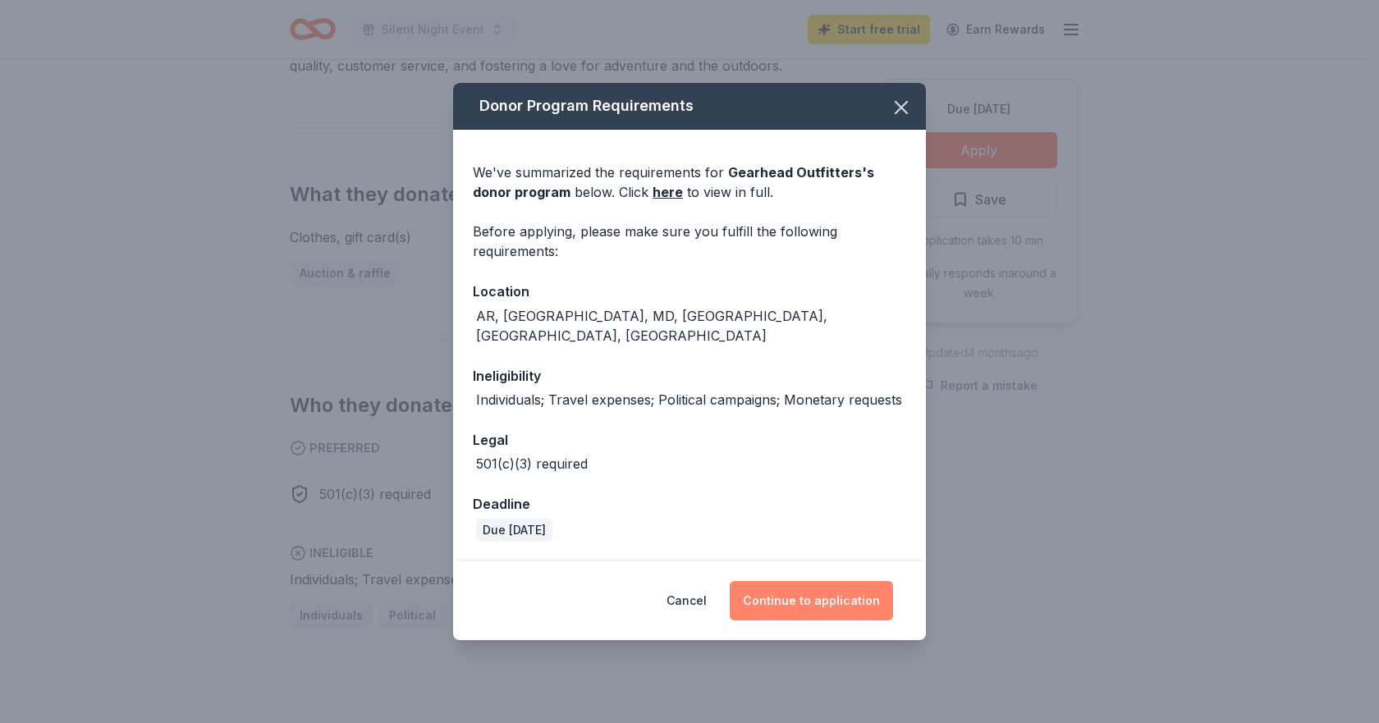
click at [819, 589] on button "Continue to application" at bounding box center [811, 600] width 163 height 39
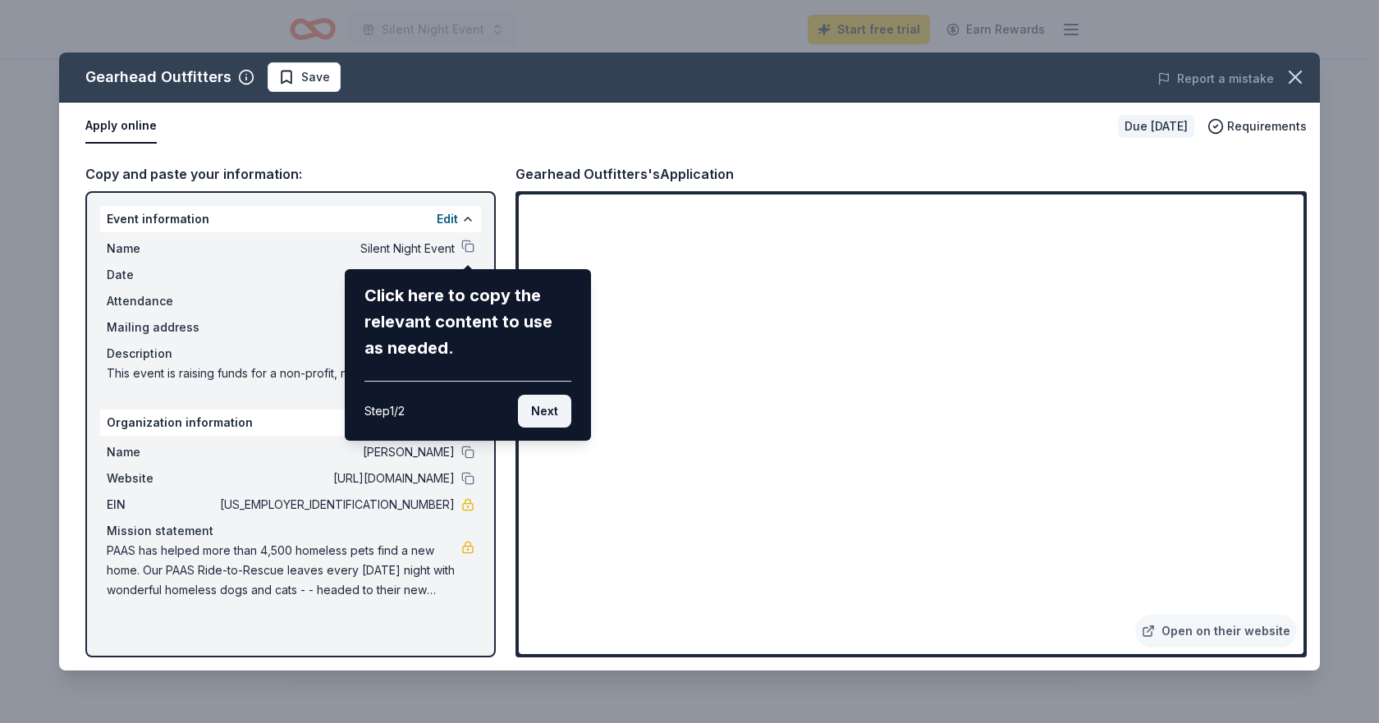
click at [547, 414] on button "Next" at bounding box center [544, 411] width 53 height 33
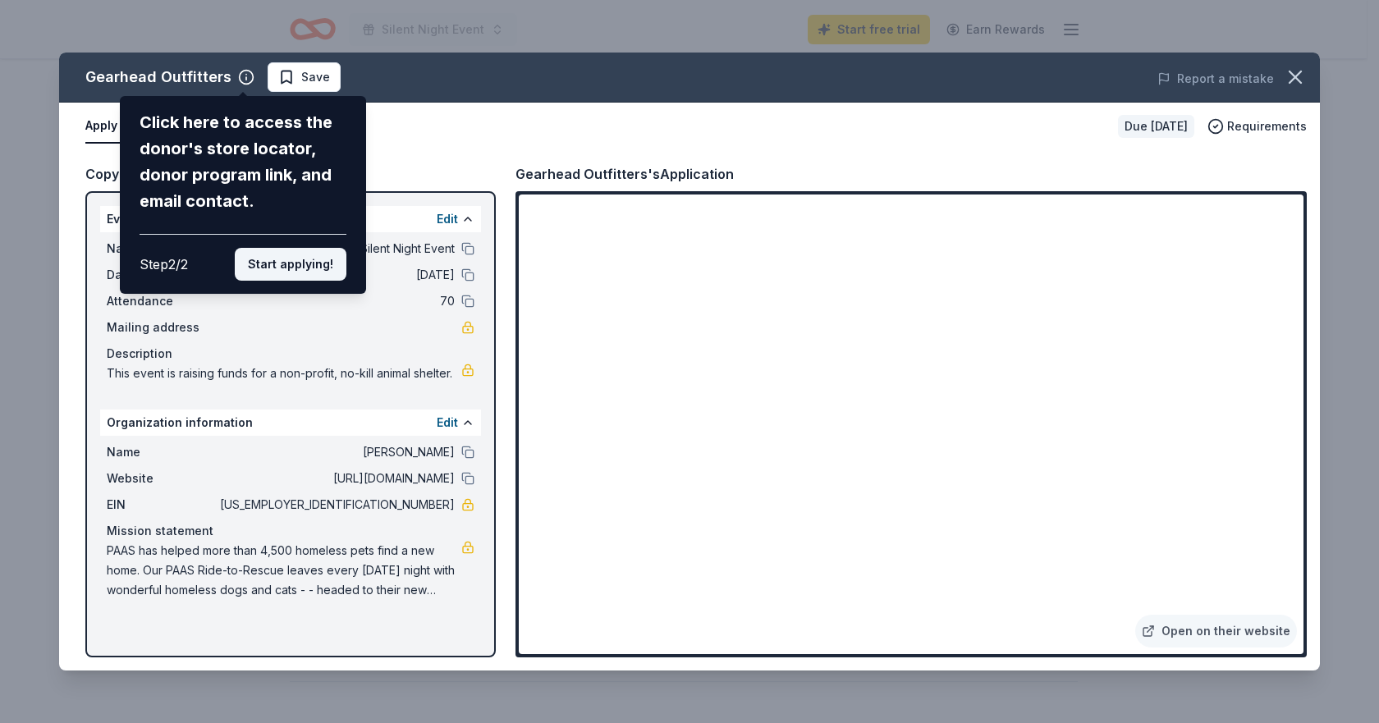
click at [321, 267] on button "Start applying!" at bounding box center [291, 264] width 112 height 33
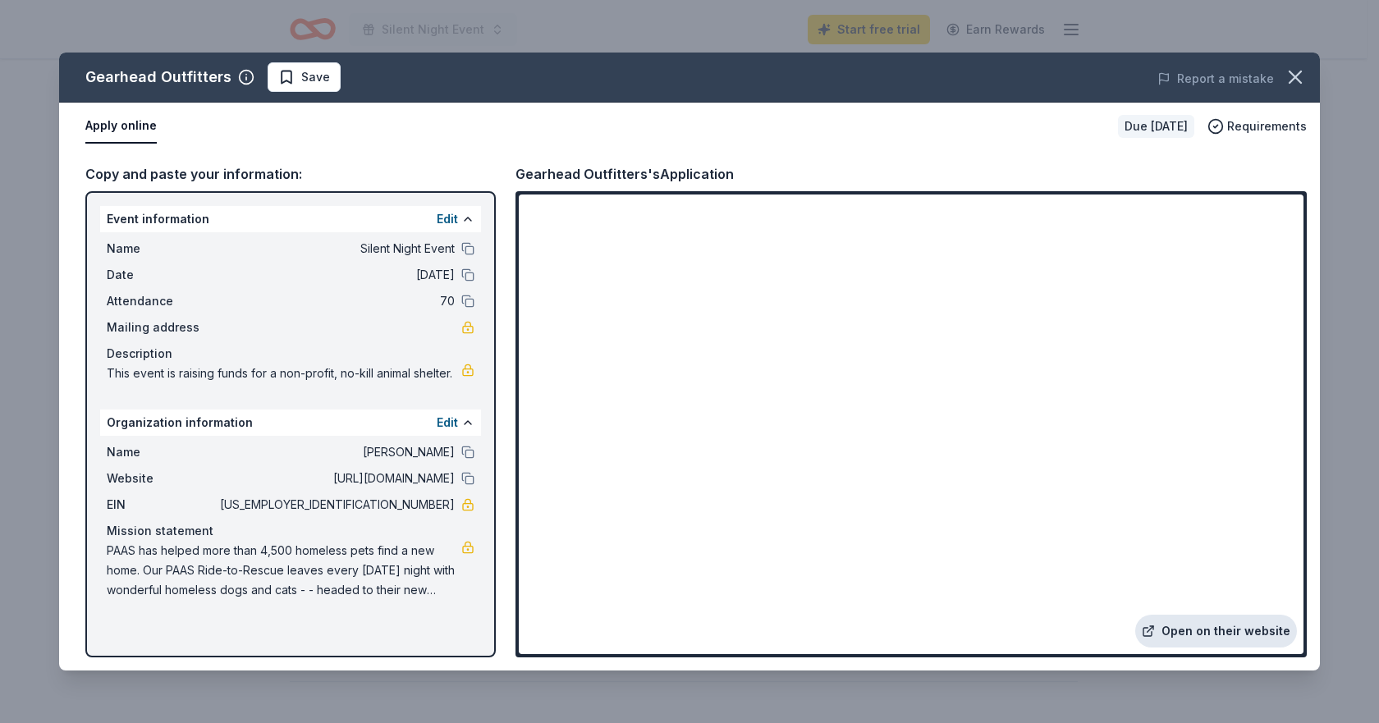
click at [1182, 638] on link "Open on their website" at bounding box center [1216, 631] width 162 height 33
